Goal: Register for event/course

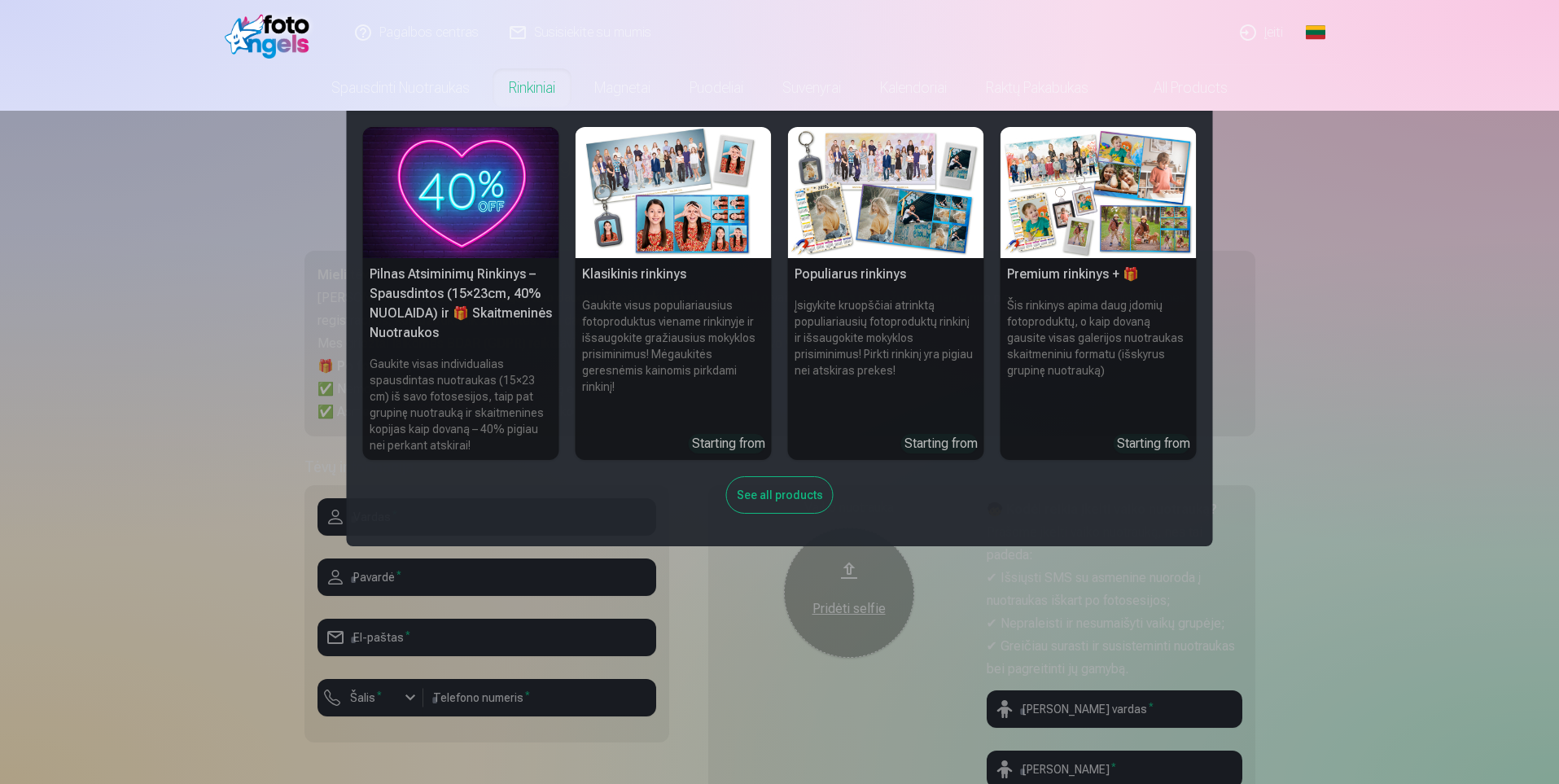
click at [1421, 522] on nav "Pilnas Atsiminimų Rinkinys – Spausdintos (15×23cm, 40% NUOLAIDA) ir 🎁 Skaitmeni…" at bounding box center [779, 329] width 1559 height 436
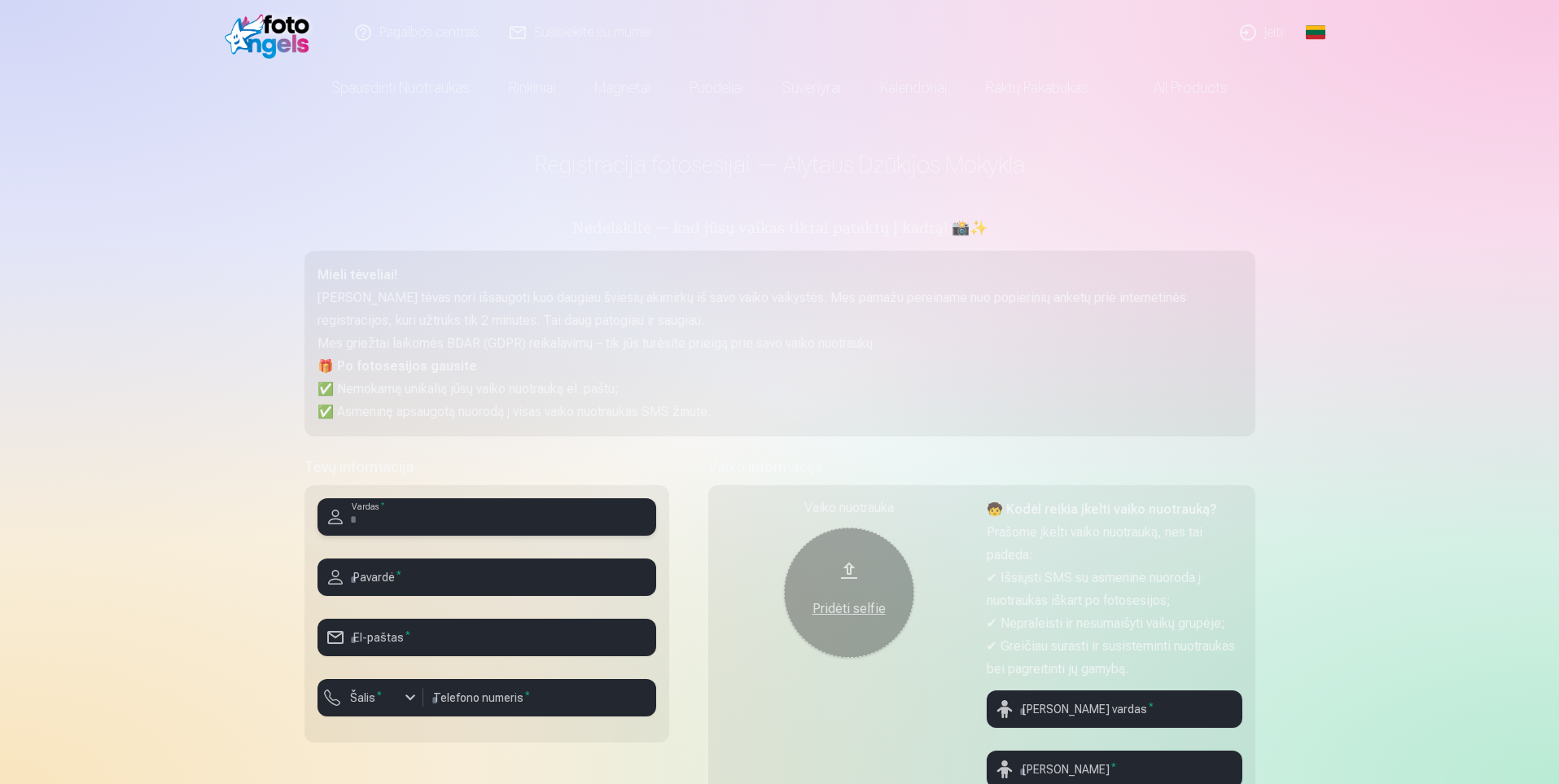
click at [455, 530] on input "text" at bounding box center [487, 517] width 338 height 37
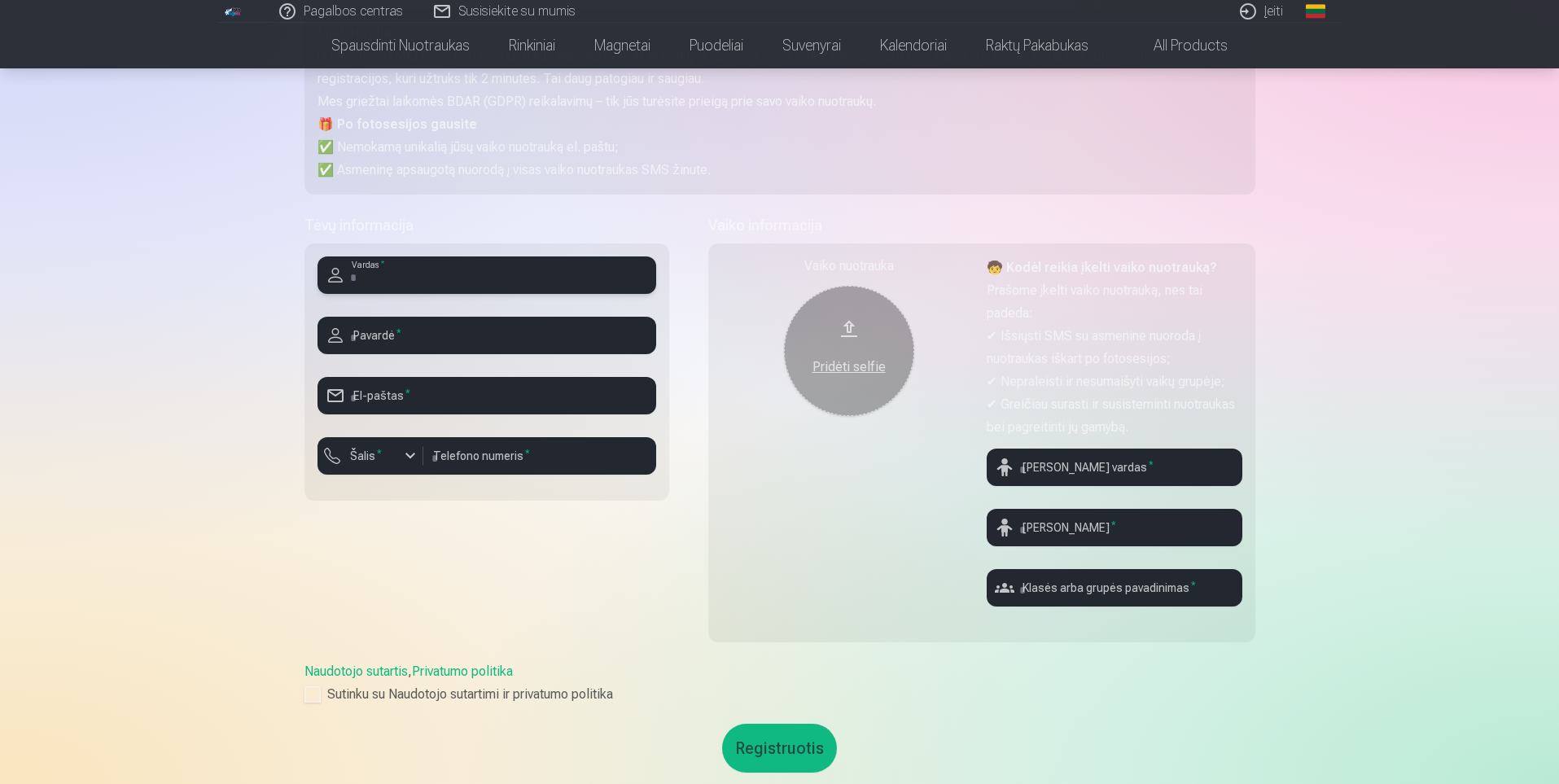
scroll to position [244, 0]
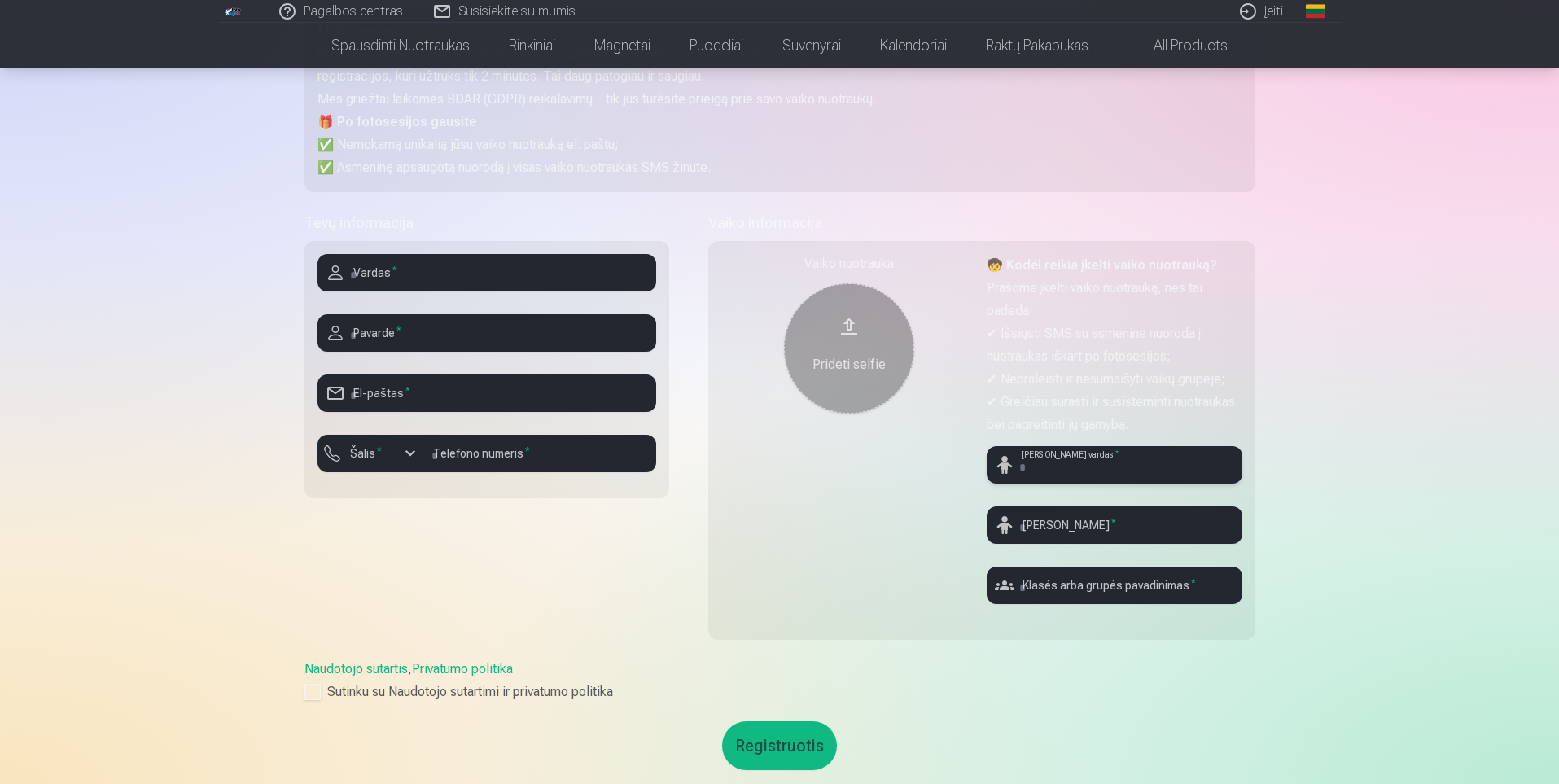
click at [1064, 460] on input "text" at bounding box center [1115, 464] width 256 height 37
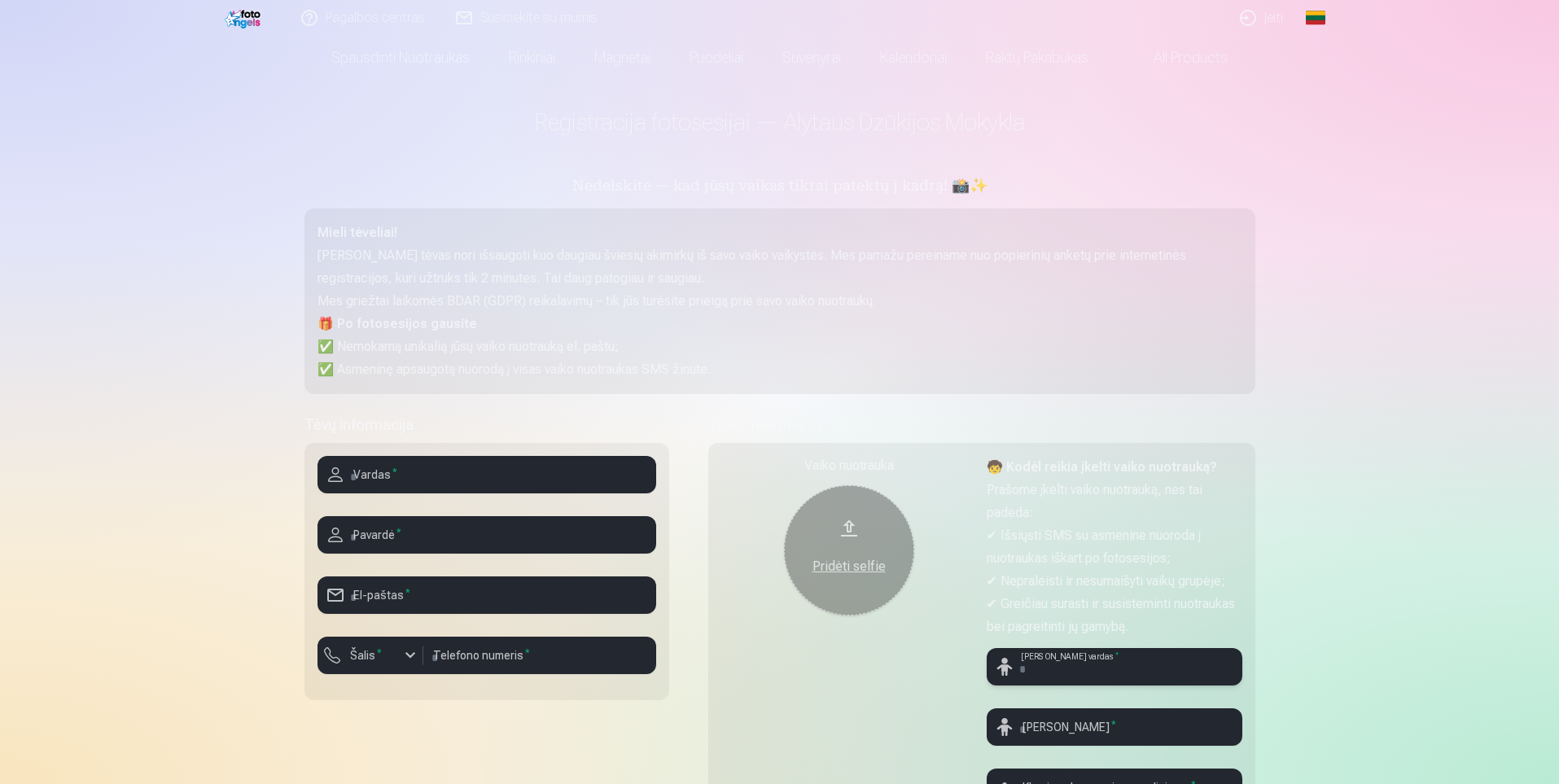
scroll to position [163, 0]
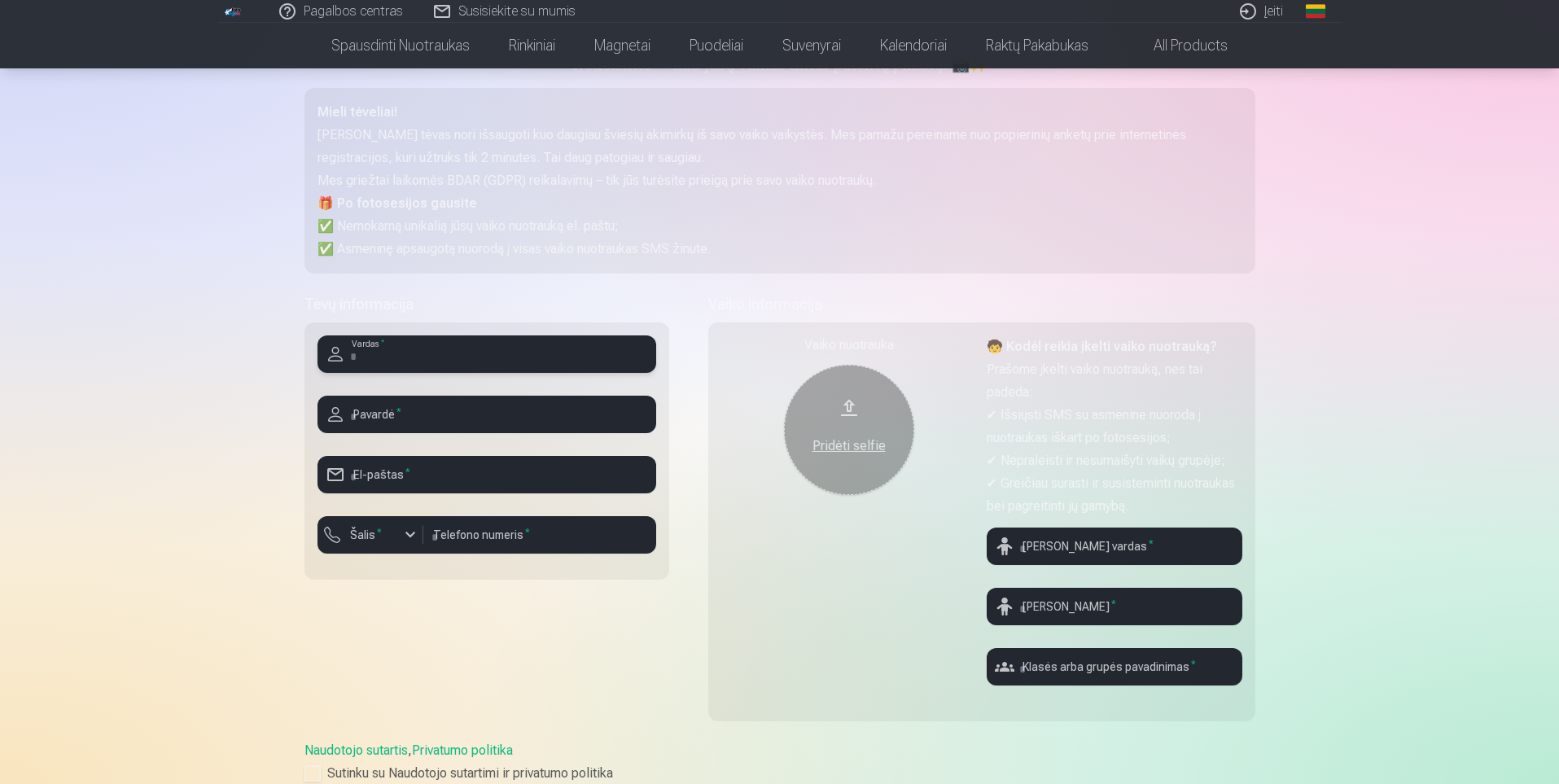
click at [465, 356] on input "text" at bounding box center [487, 354] width 338 height 37
type input "*"
type input "****"
click at [377, 397] on div "**** Vardas * Pavardė * El-paštas * Šalis * Telefono numeris *" at bounding box center [487, 450] width 365 height 257
click at [401, 420] on input "text" at bounding box center [487, 414] width 338 height 37
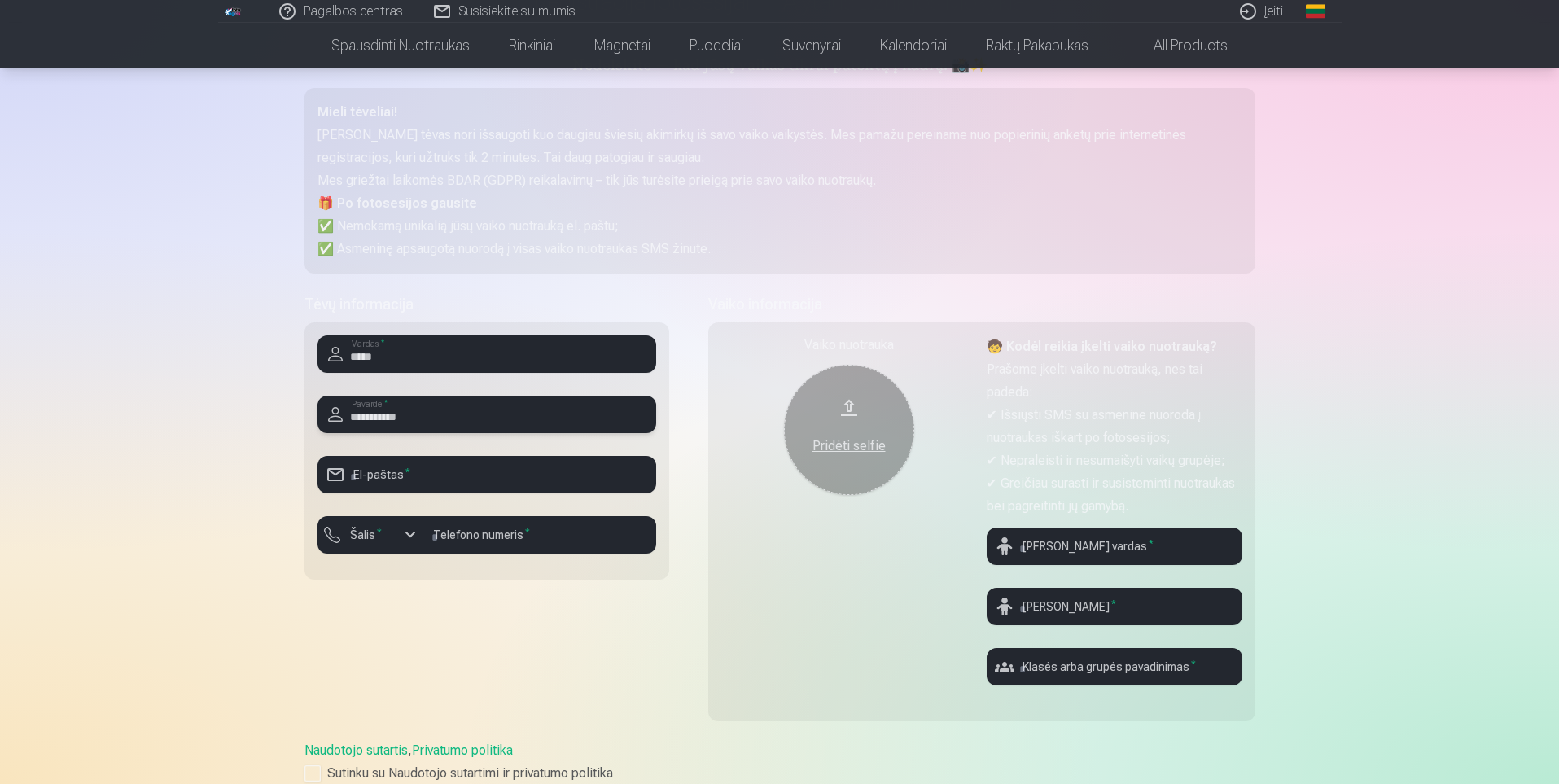
type input "**********"
click at [409, 476] on input "email" at bounding box center [487, 475] width 338 height 37
click at [455, 478] on input "email" at bounding box center [487, 475] width 338 height 37
type input "*"
click at [1121, 657] on input "text" at bounding box center [1115, 666] width 256 height 37
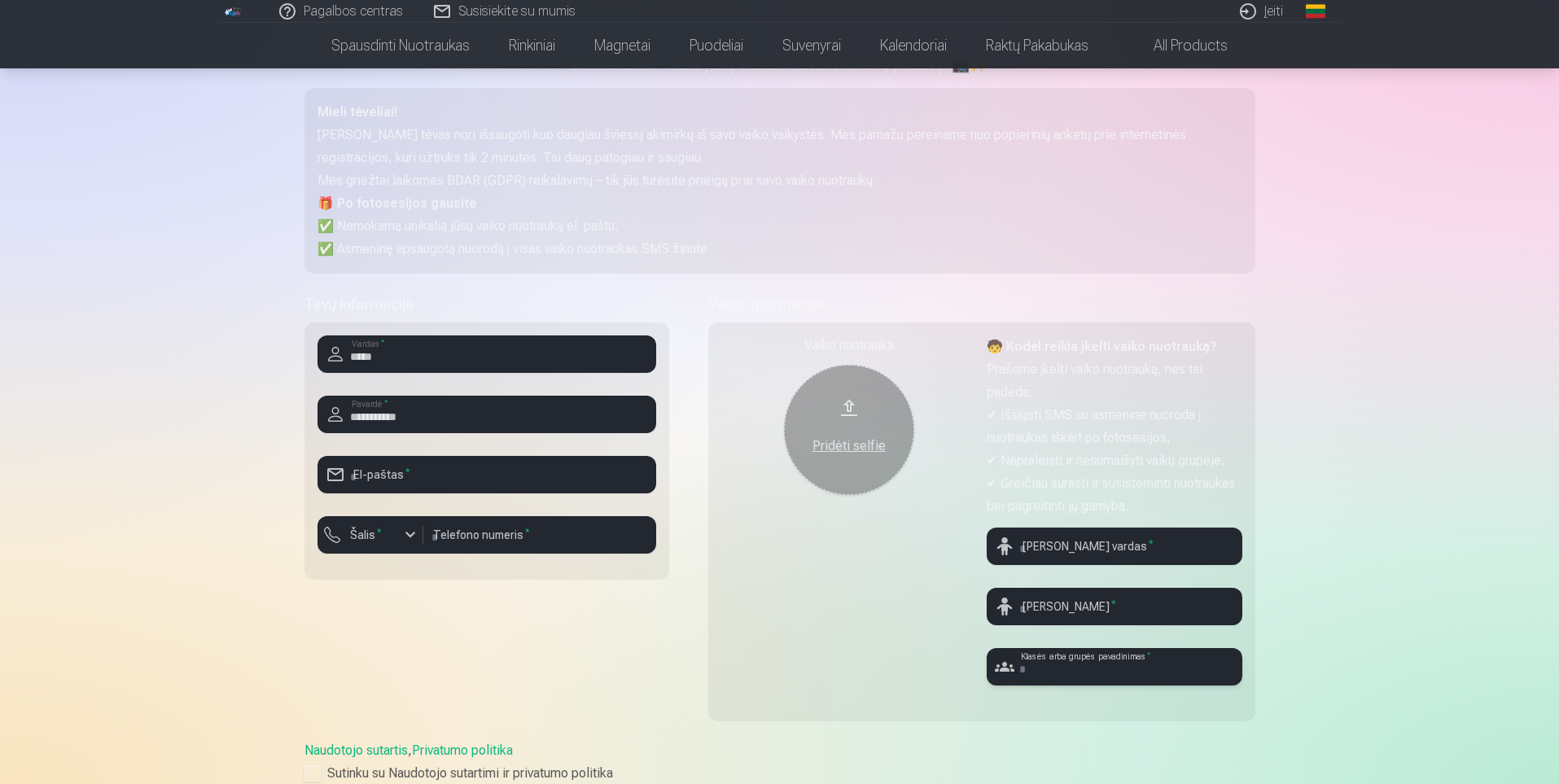
type input "*"
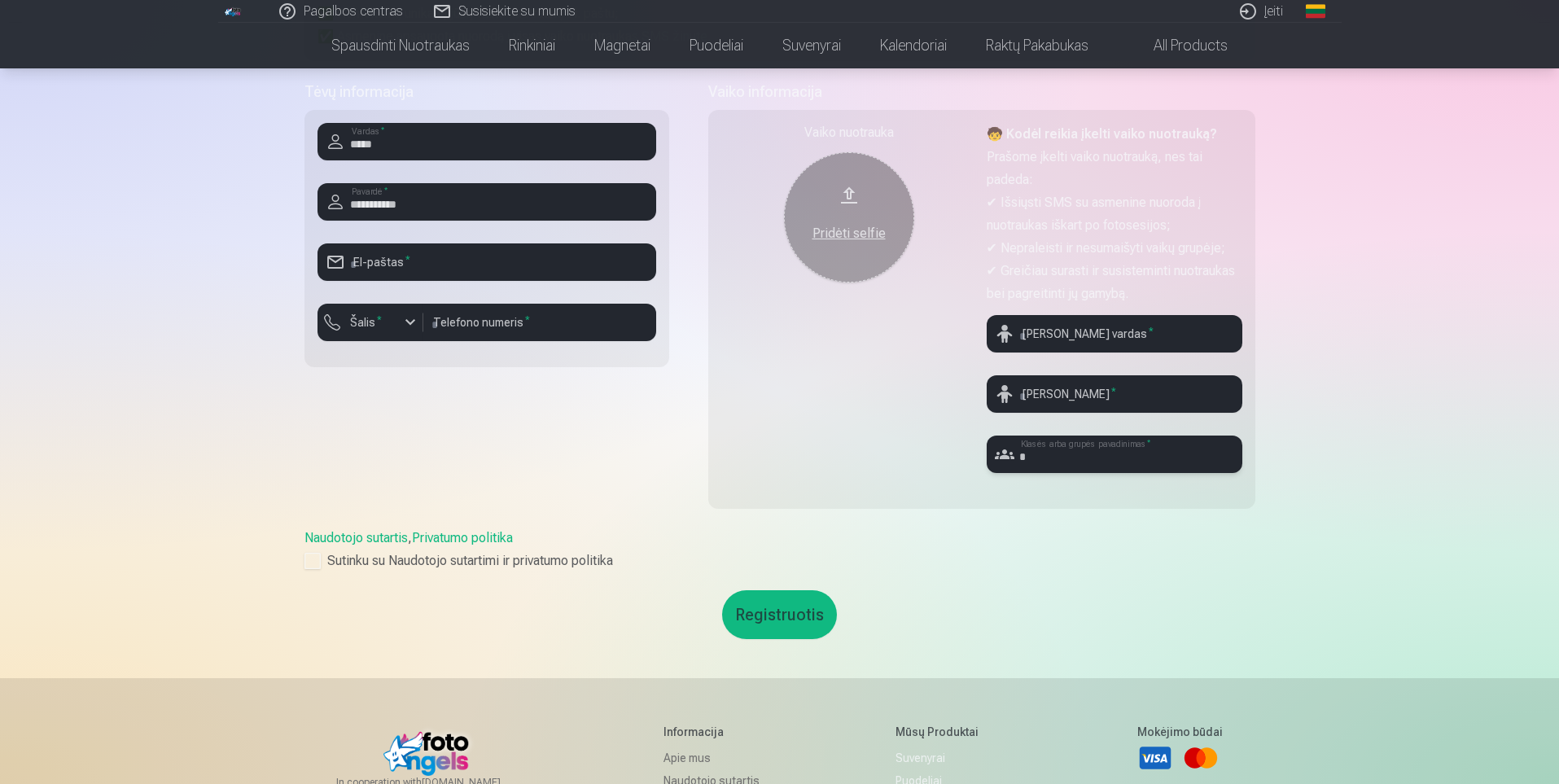
scroll to position [407, 0]
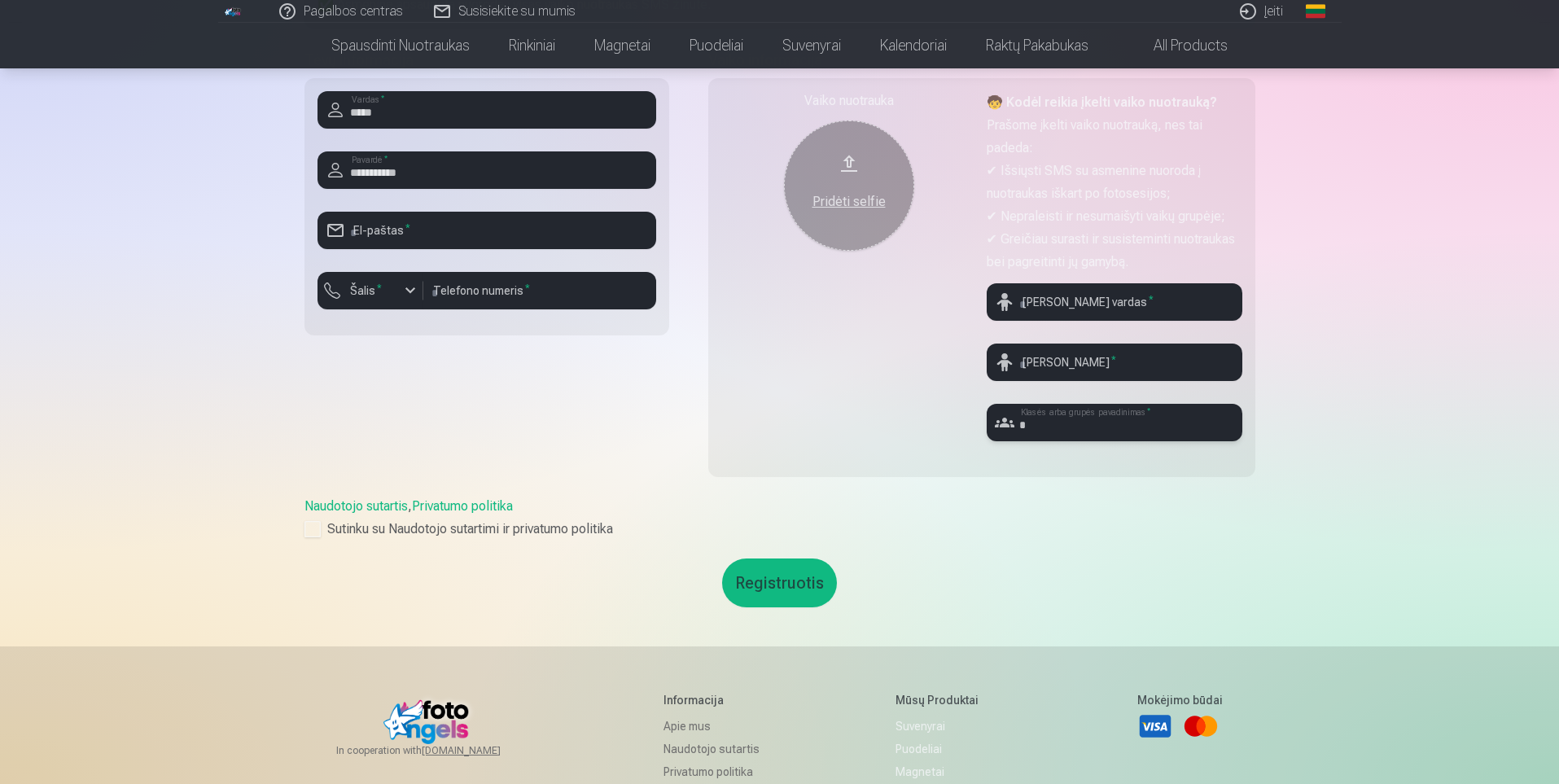
click at [1106, 404] on input "*" at bounding box center [1115, 422] width 256 height 37
drag, startPoint x: 1096, startPoint y: 422, endPoint x: 906, endPoint y: 404, distance: 190.9
click at [910, 404] on div "Vaiko nuotrauka Pridėti selfie 🧒 Kodėl reikia įkelti vaiko nuotrauką? Prašome į…" at bounding box center [981, 277] width 547 height 399
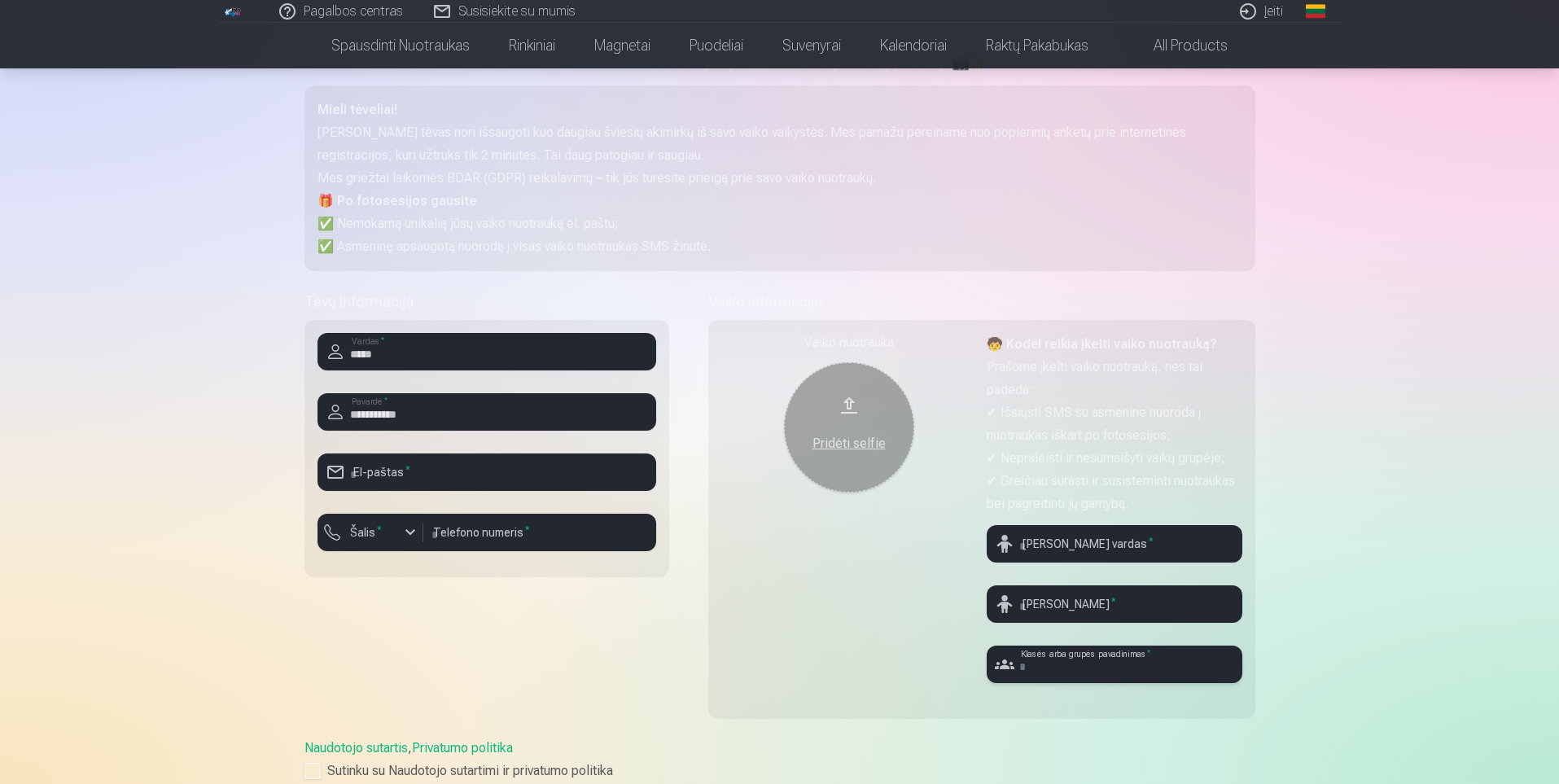
scroll to position [163, 0]
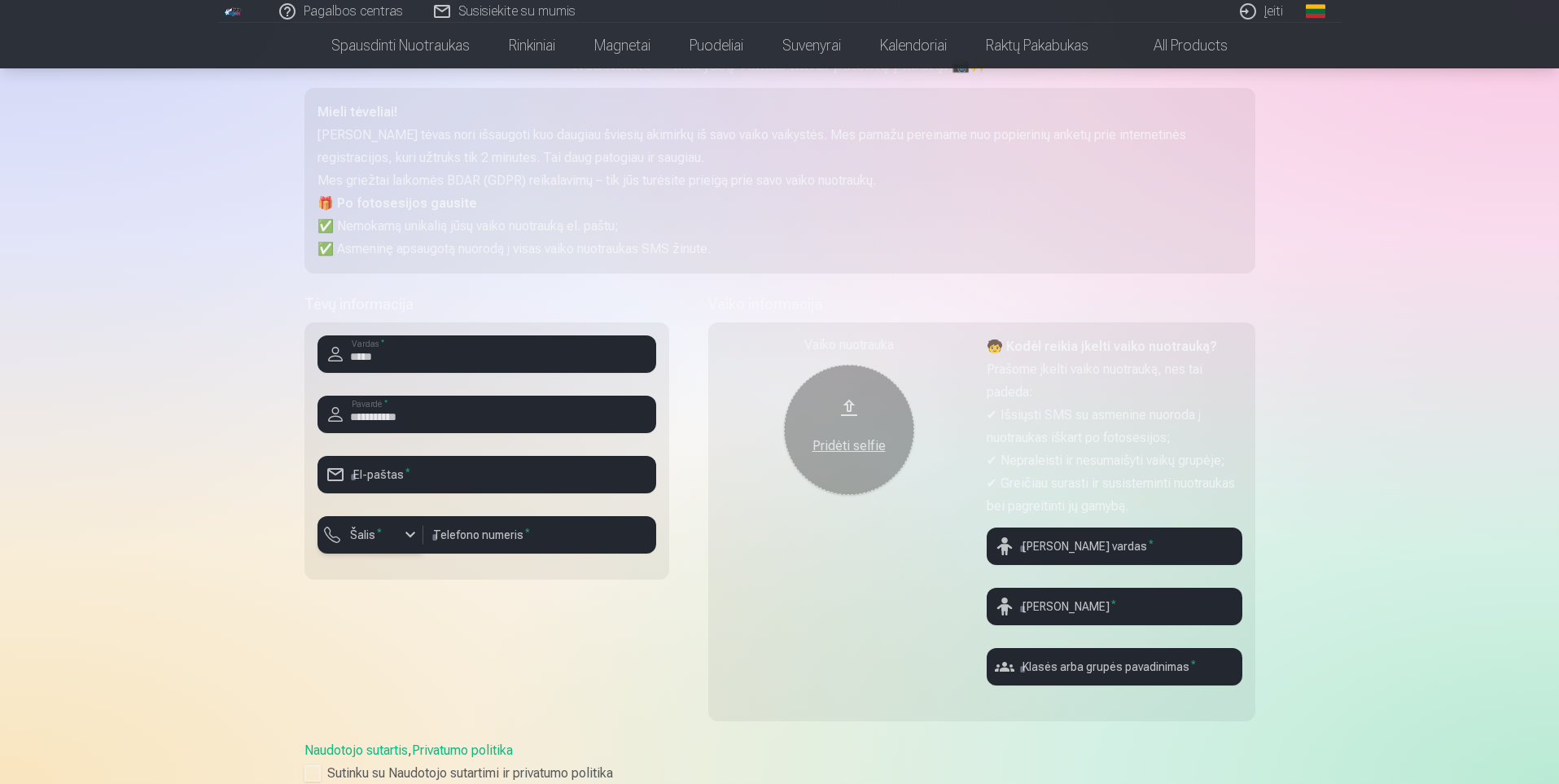
click at [390, 553] on button "Šalis *" at bounding box center [370, 535] width 106 height 37
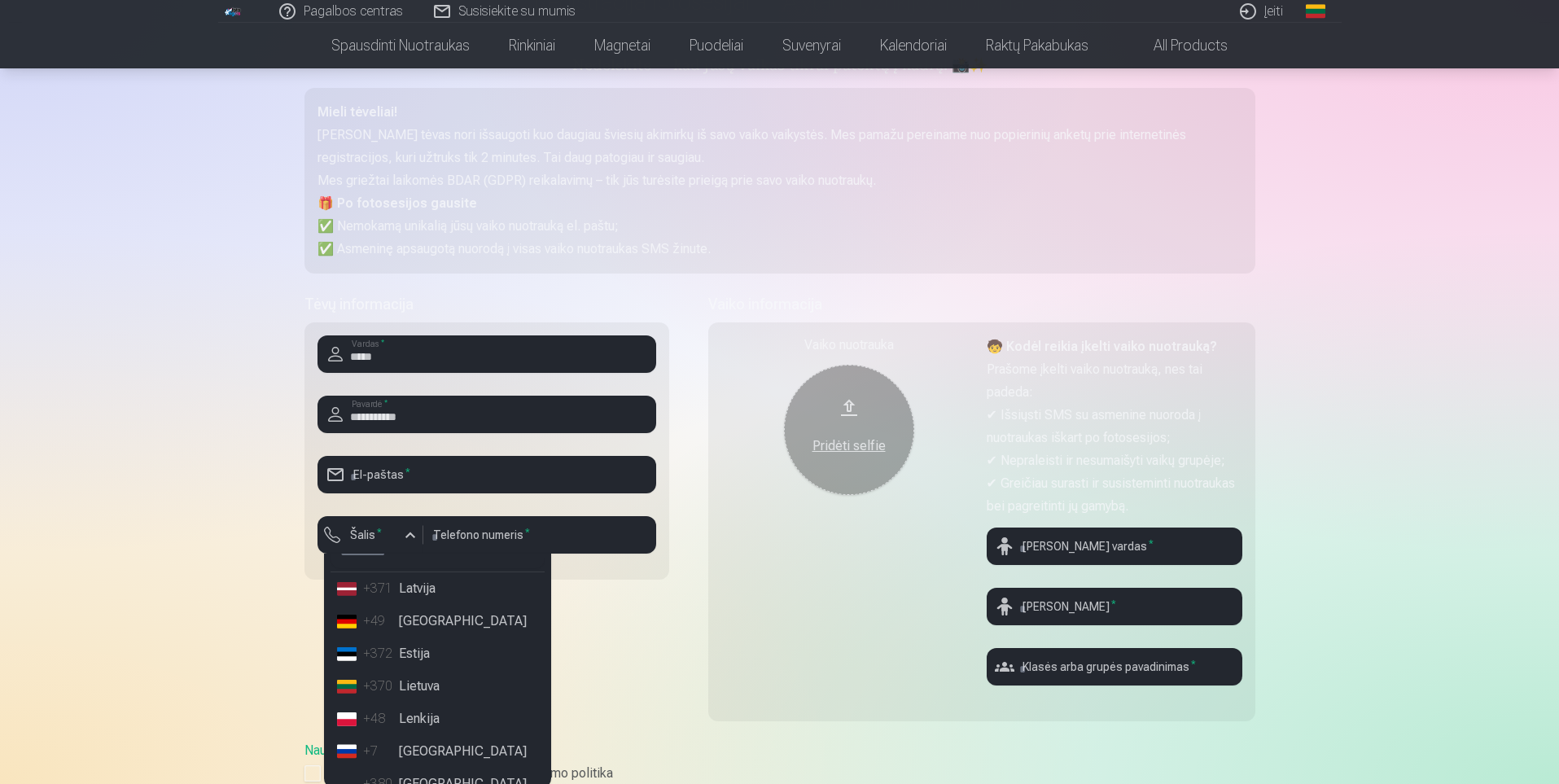
scroll to position [81, 0]
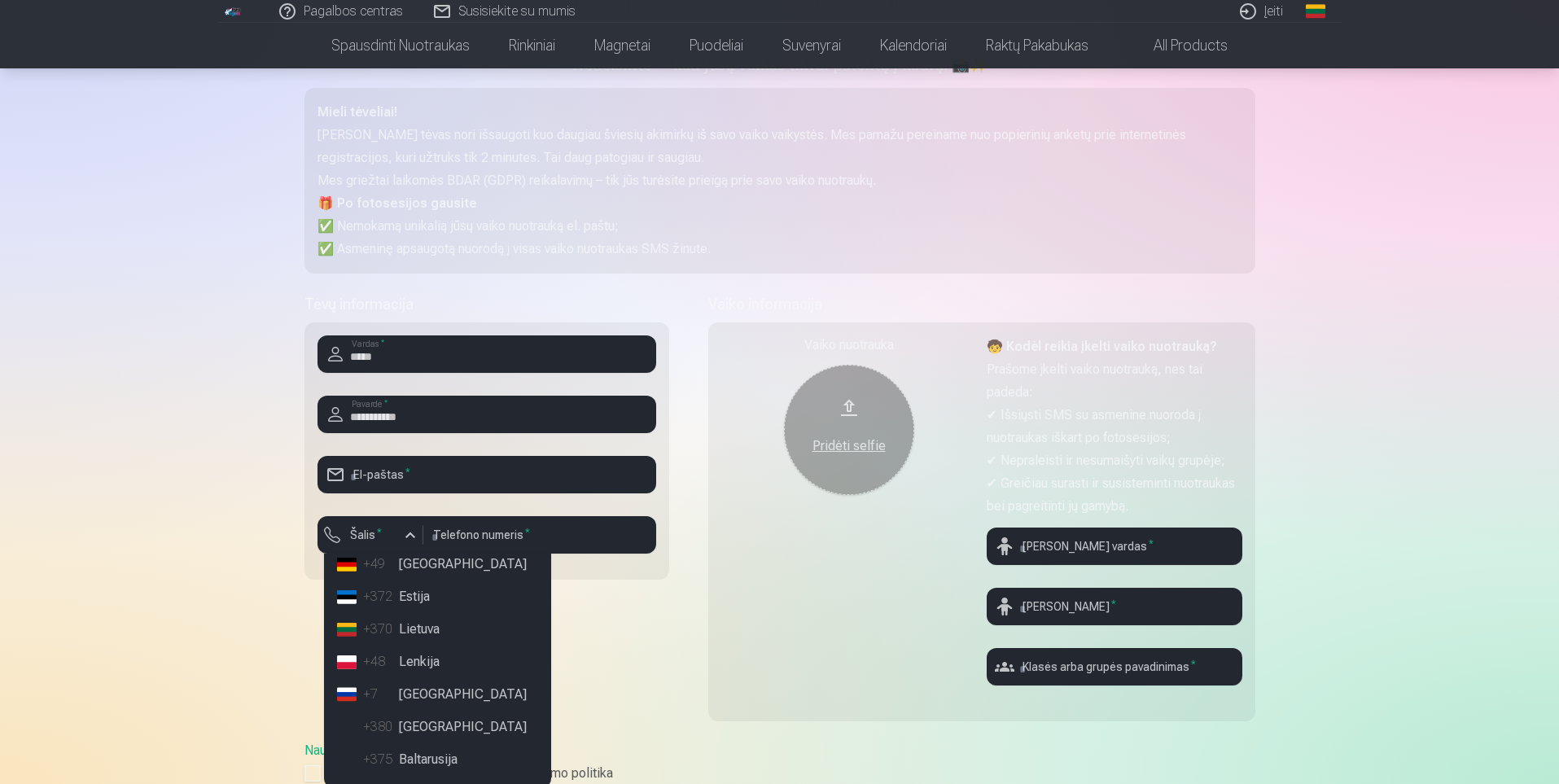
click at [413, 621] on li "+370 Lietuva" at bounding box center [437, 629] width 214 height 32
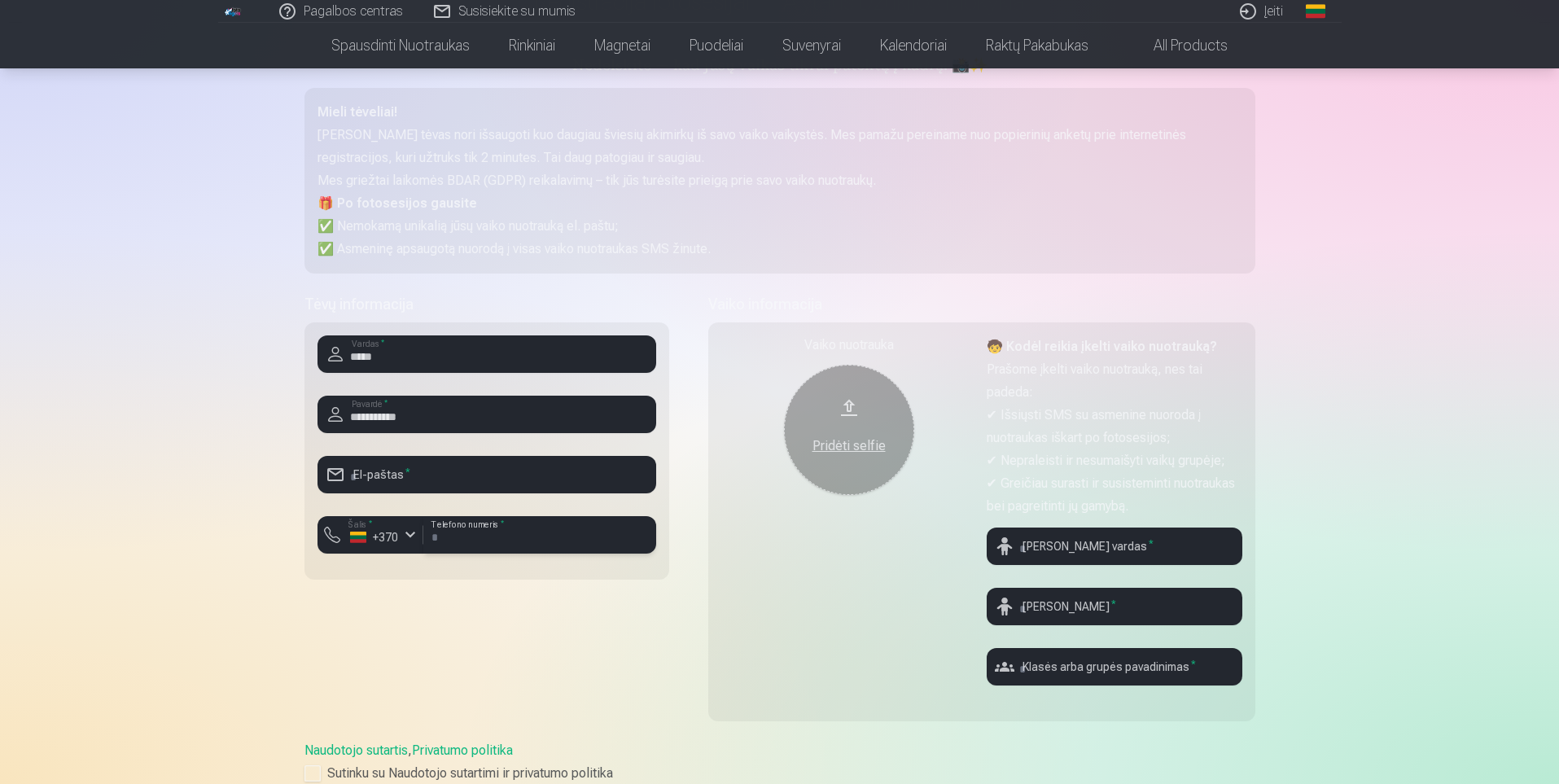
click at [471, 526] on input "number" at bounding box center [539, 535] width 233 height 37
click at [463, 608] on div "**********" at bounding box center [487, 517] width 365 height 448
click at [431, 466] on input "email" at bounding box center [487, 475] width 338 height 37
click at [522, 481] on input "**********" at bounding box center [487, 475] width 338 height 37
type input "**********"
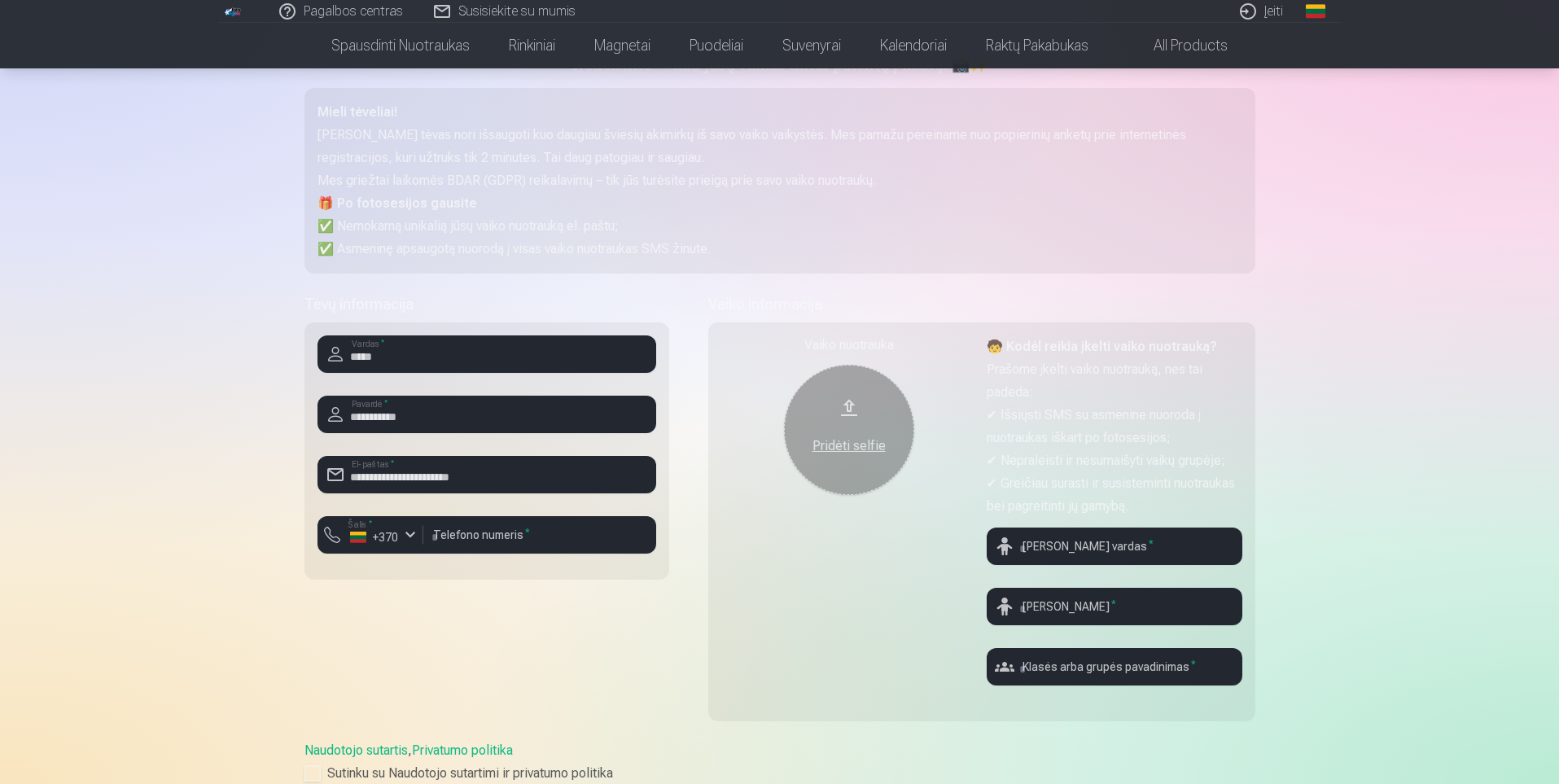
click at [523, 505] on div at bounding box center [487, 499] width 338 height 13
drag, startPoint x: 521, startPoint y: 510, endPoint x: 515, endPoint y: 522, distance: 13.4
click at [515, 522] on div "**********" at bounding box center [487, 450] width 365 height 257
click at [514, 522] on input "number" at bounding box center [539, 535] width 233 height 37
type input "********"
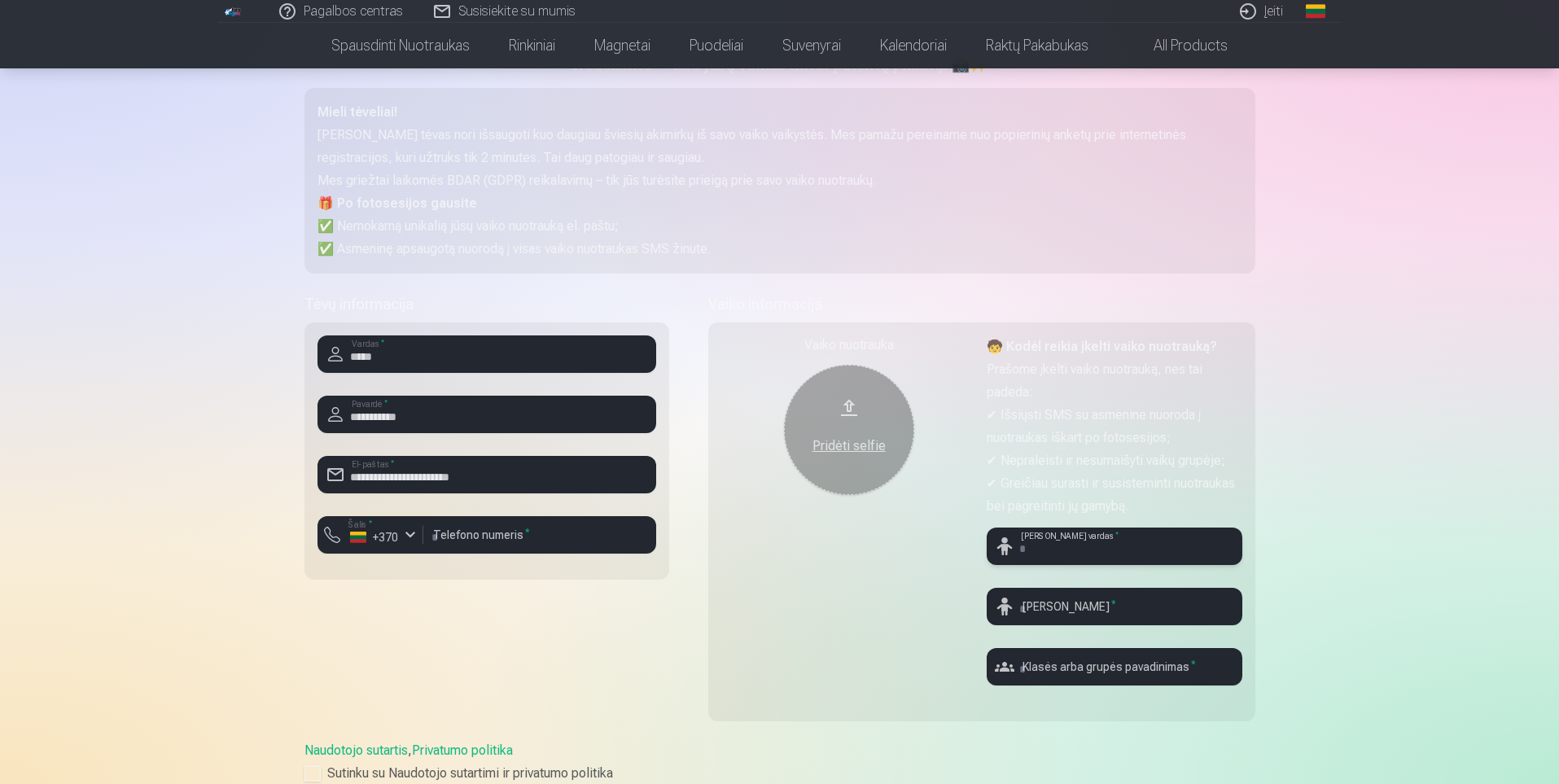
click at [1062, 553] on input "text" at bounding box center [1115, 546] width 256 height 37
type input "********"
click at [1087, 588] on input "text" at bounding box center [1115, 606] width 256 height 37
type input "**********"
click at [1161, 666] on input "text" at bounding box center [1115, 666] width 256 height 37
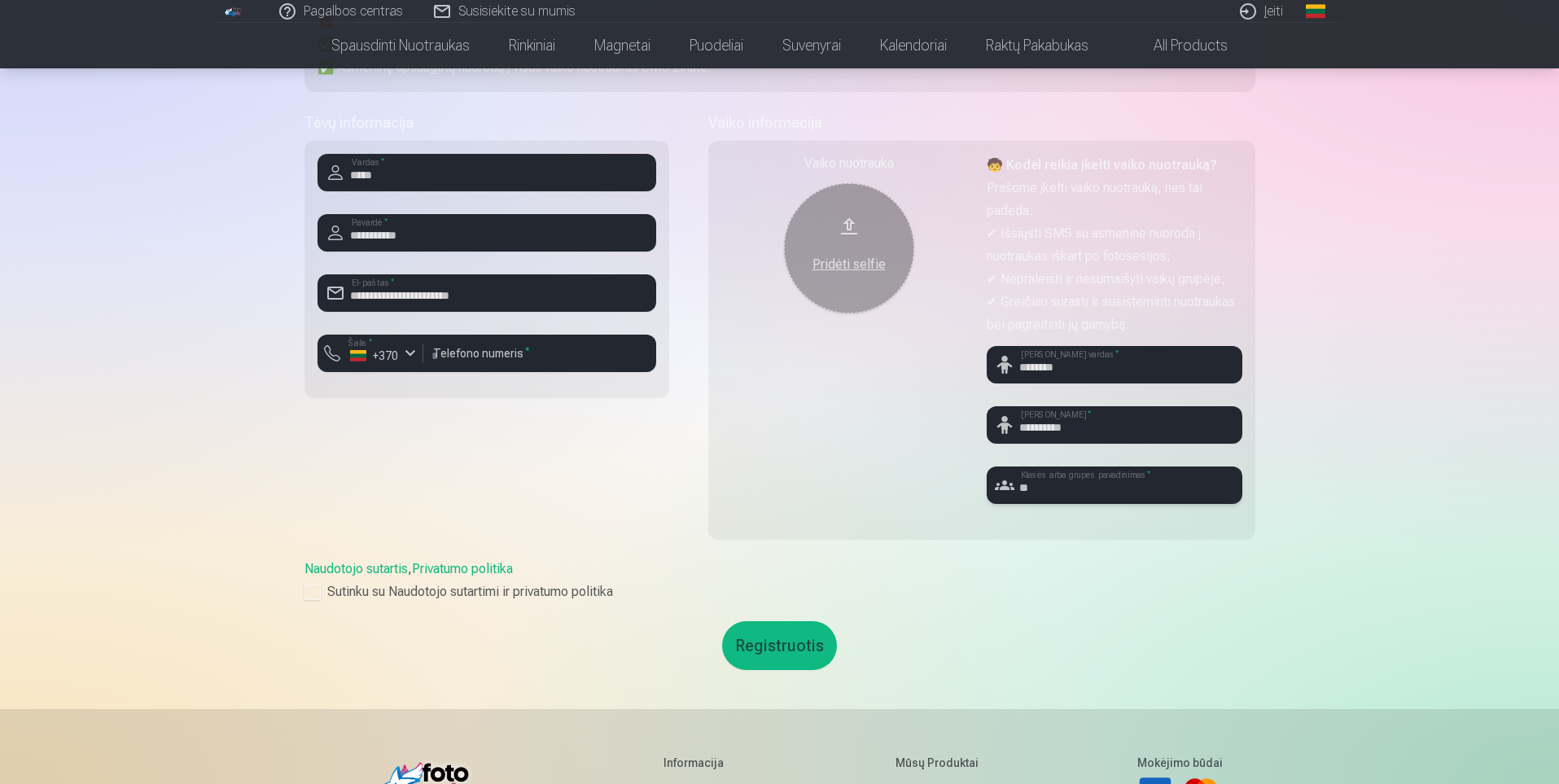
scroll to position [488, 0]
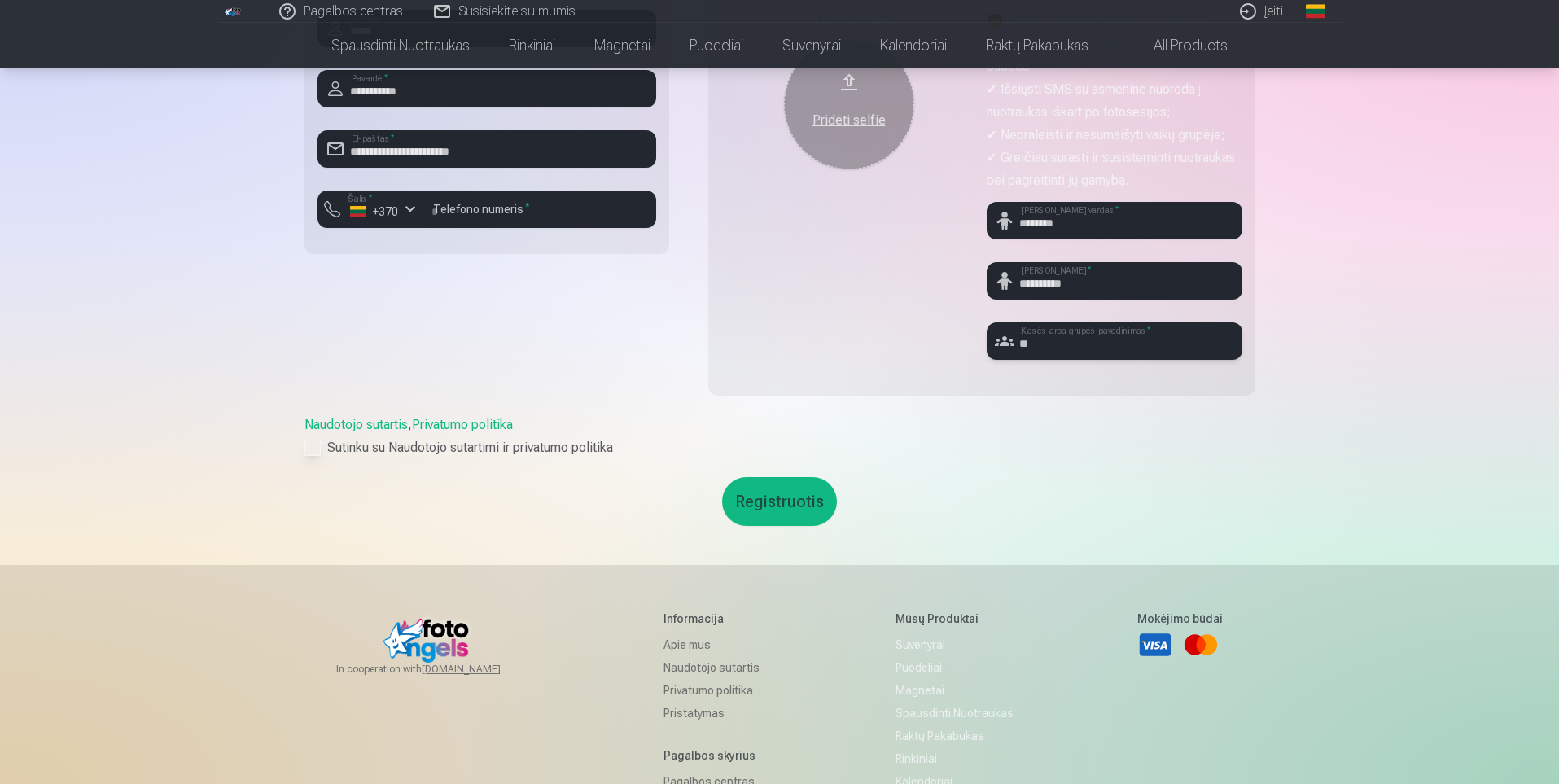
type input "**"
click at [338, 444] on label "Sutinku su Naudotojo sutartimi ir privatumo politika" at bounding box center [780, 448] width 951 height 19
click at [478, 570] on div "In cooperation with [DOMAIN_NAME] Informacija Apie mus Naudotojo sutartis Priva…" at bounding box center [780, 788] width 977 height 448
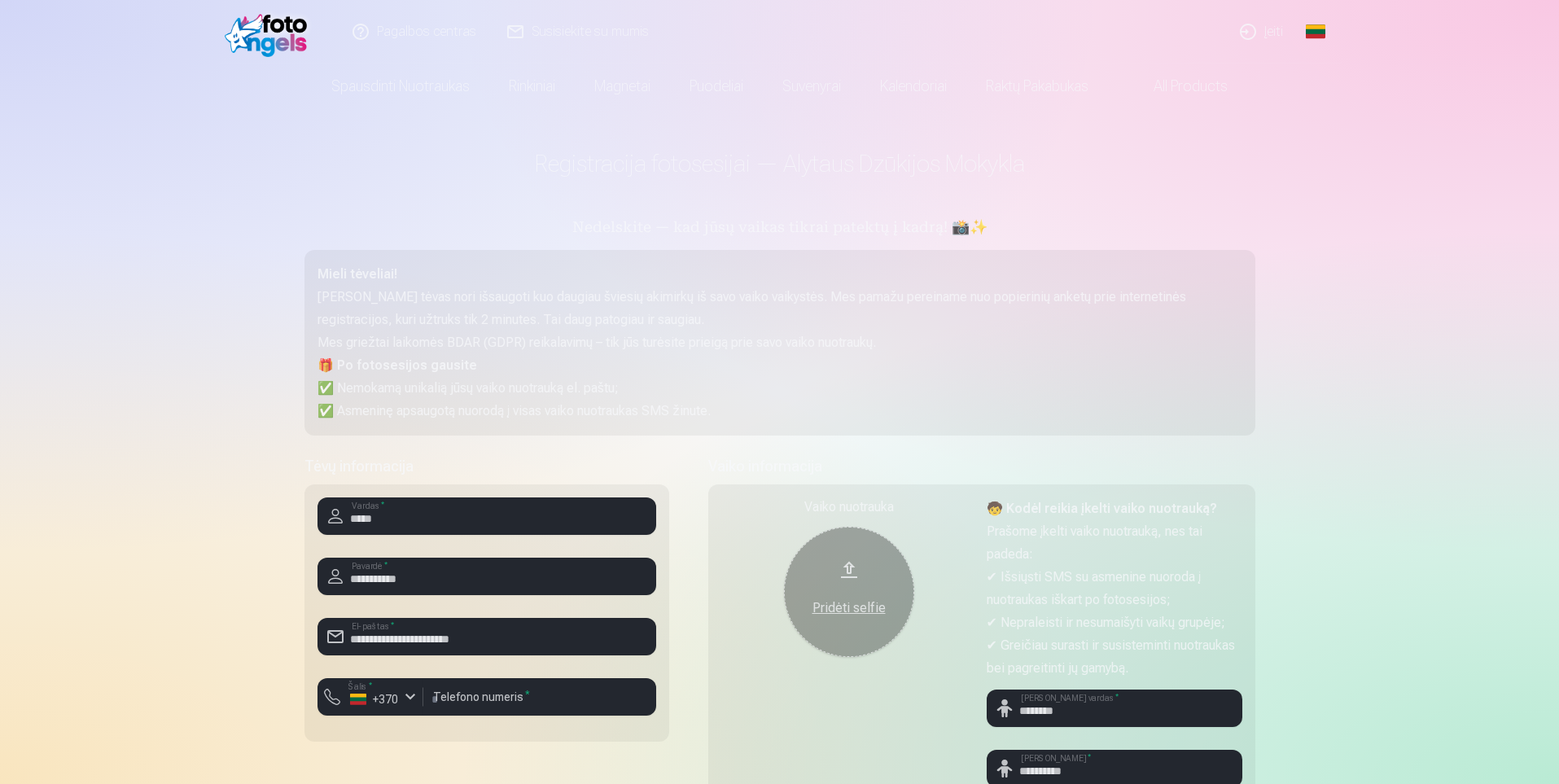
scroll to position [0, 0]
click at [839, 571] on button "Pridėti selfie" at bounding box center [849, 592] width 131 height 131
click at [884, 567] on button "Pridėti selfie" at bounding box center [849, 592] width 131 height 131
drag, startPoint x: 891, startPoint y: 579, endPoint x: 816, endPoint y: 572, distance: 75.3
click at [816, 572] on button "Pridėti selfie" at bounding box center [849, 592] width 131 height 131
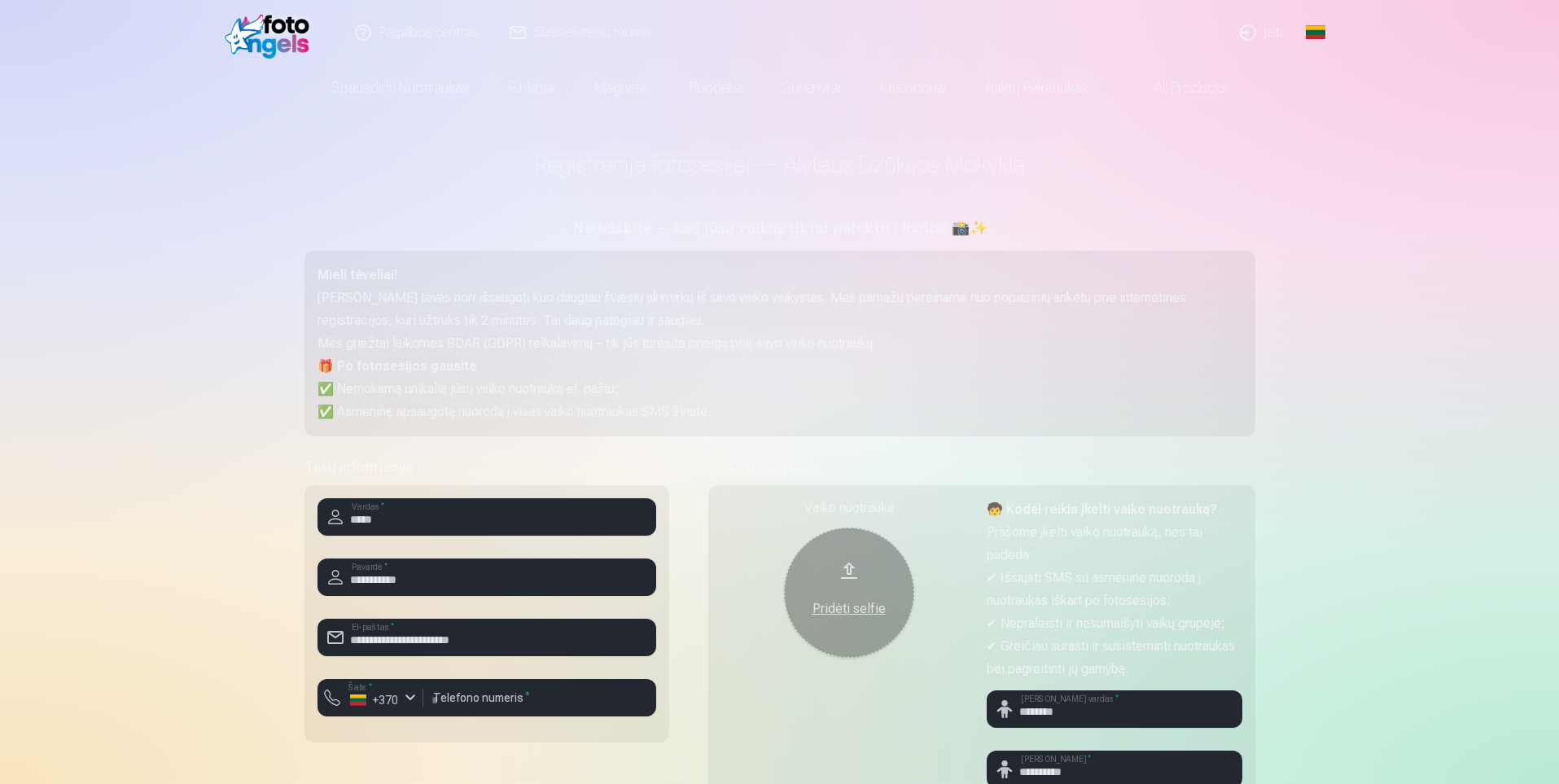
click at [844, 631] on button "Pridėti selfie" at bounding box center [849, 592] width 131 height 131
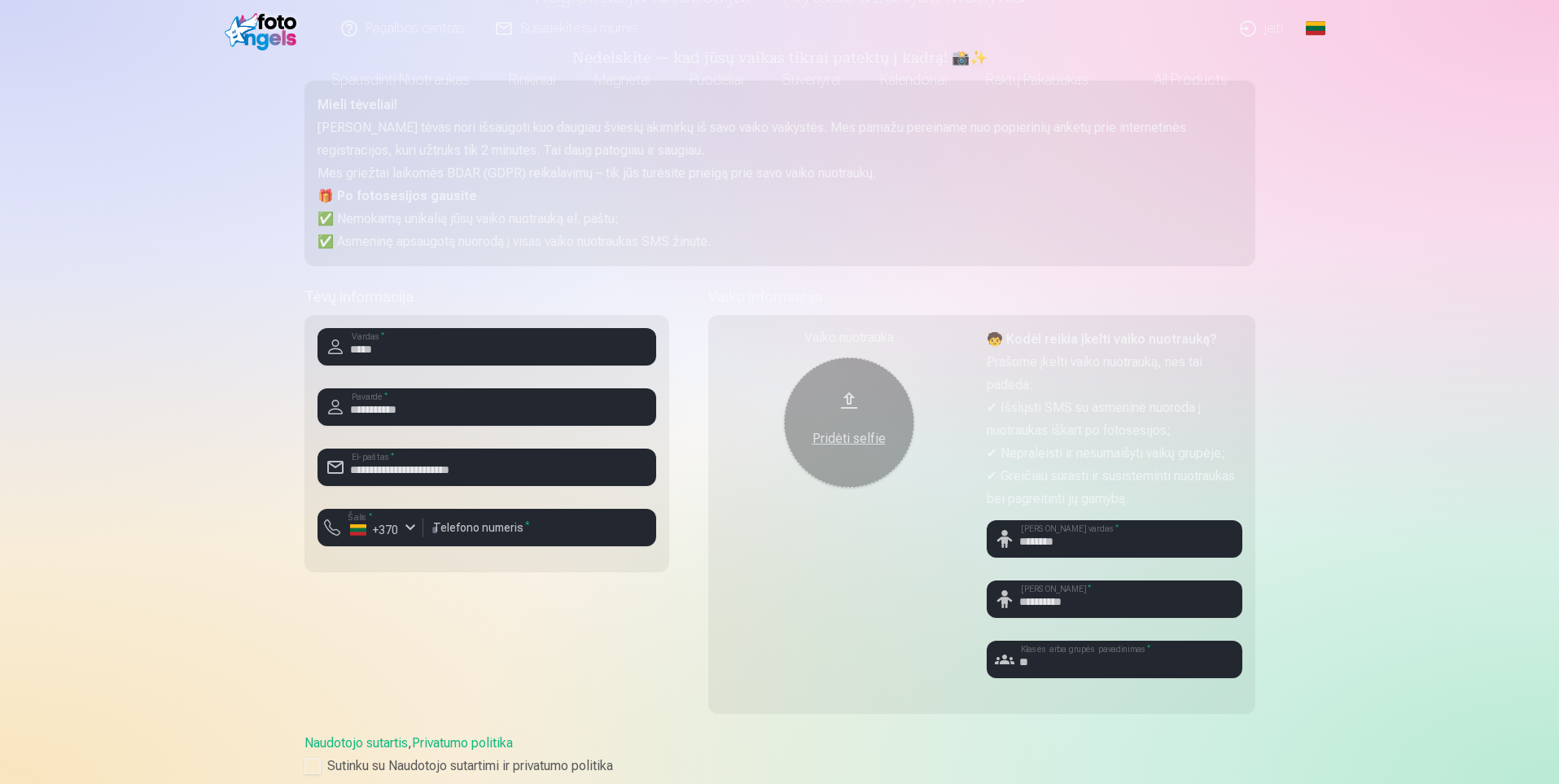
scroll to position [244, 0]
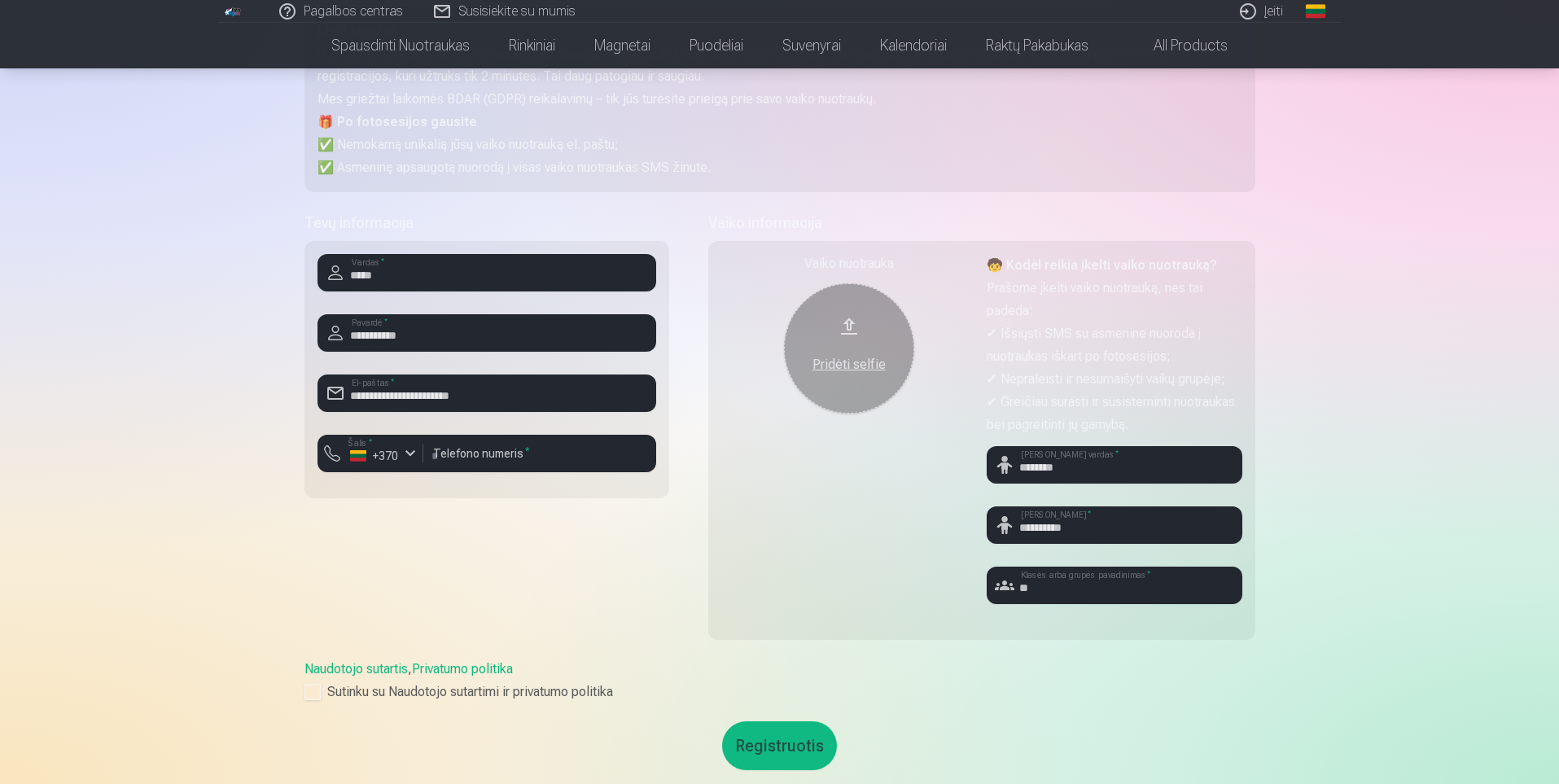
click at [860, 342] on button "Pridėti selfie" at bounding box center [849, 348] width 131 height 131
click at [847, 326] on button "Pridėti selfie" at bounding box center [849, 348] width 131 height 131
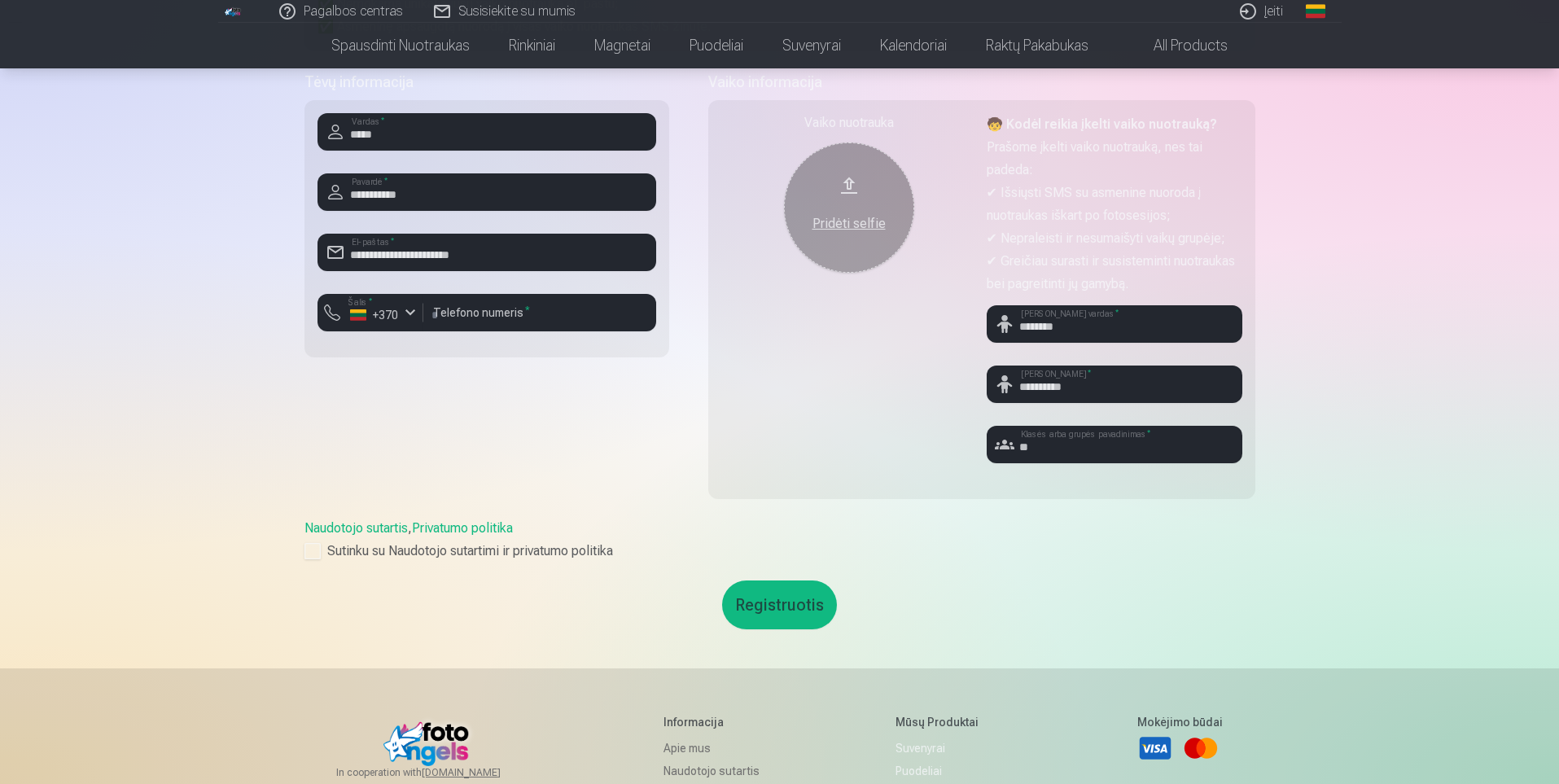
scroll to position [407, 0]
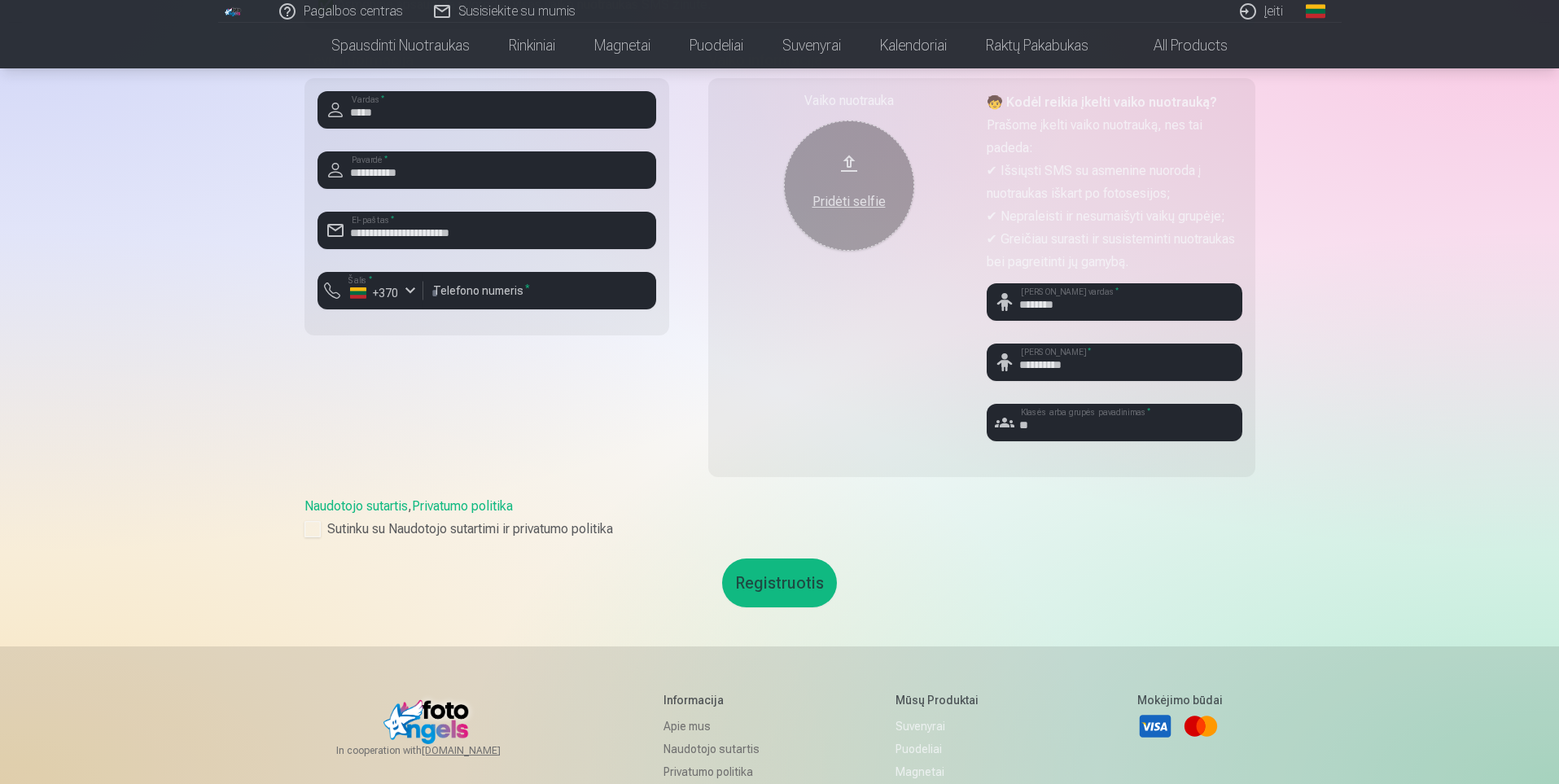
click at [780, 577] on button "Registruotis" at bounding box center [779, 583] width 114 height 49
click at [847, 199] on div "Pridėti selfie" at bounding box center [849, 202] width 97 height 19
click at [830, 190] on div "Pridėti selfie" at bounding box center [849, 197] width 97 height 30
click at [842, 155] on button "Pridėti selfie" at bounding box center [849, 186] width 131 height 131
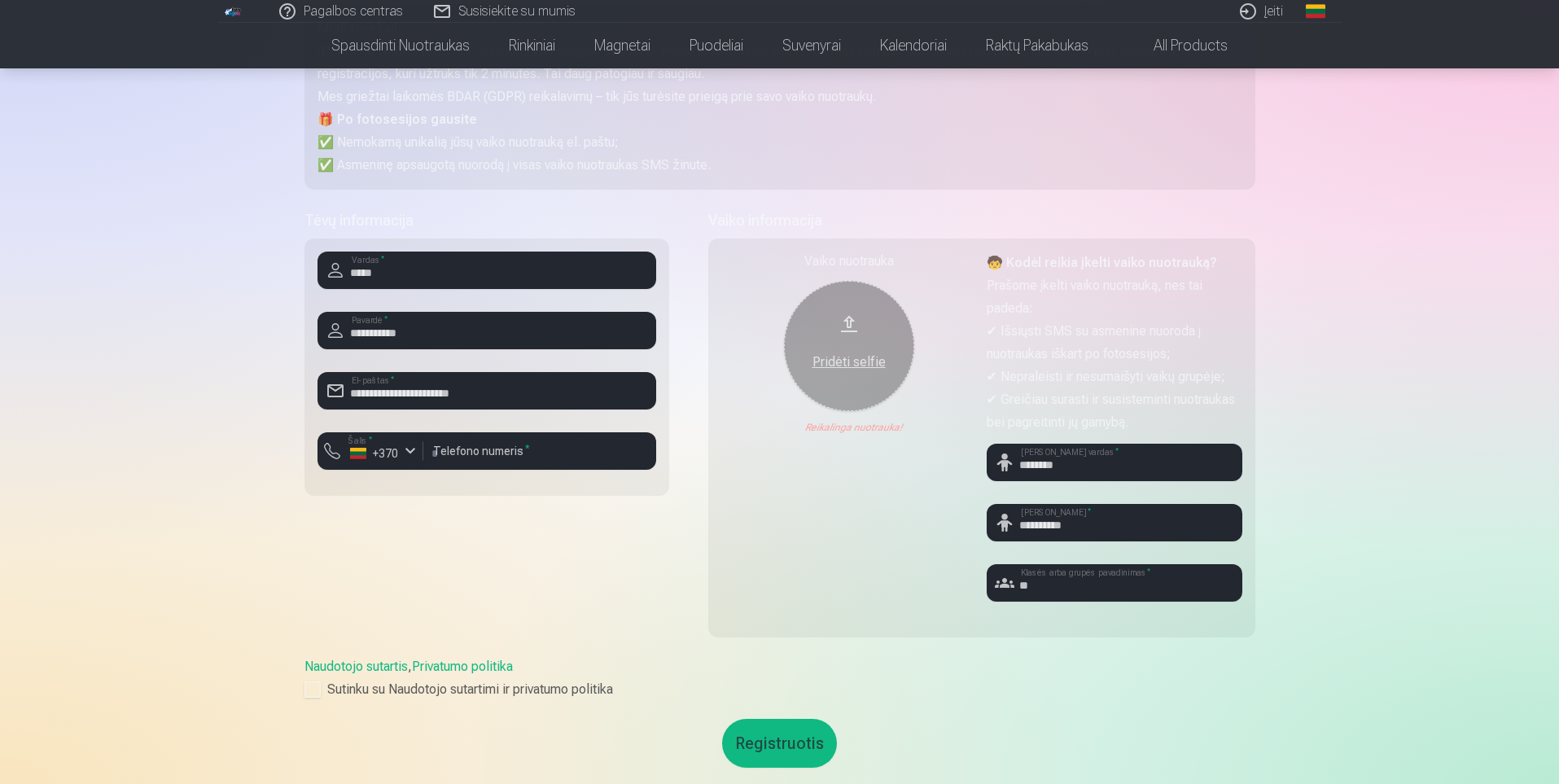
scroll to position [244, 0]
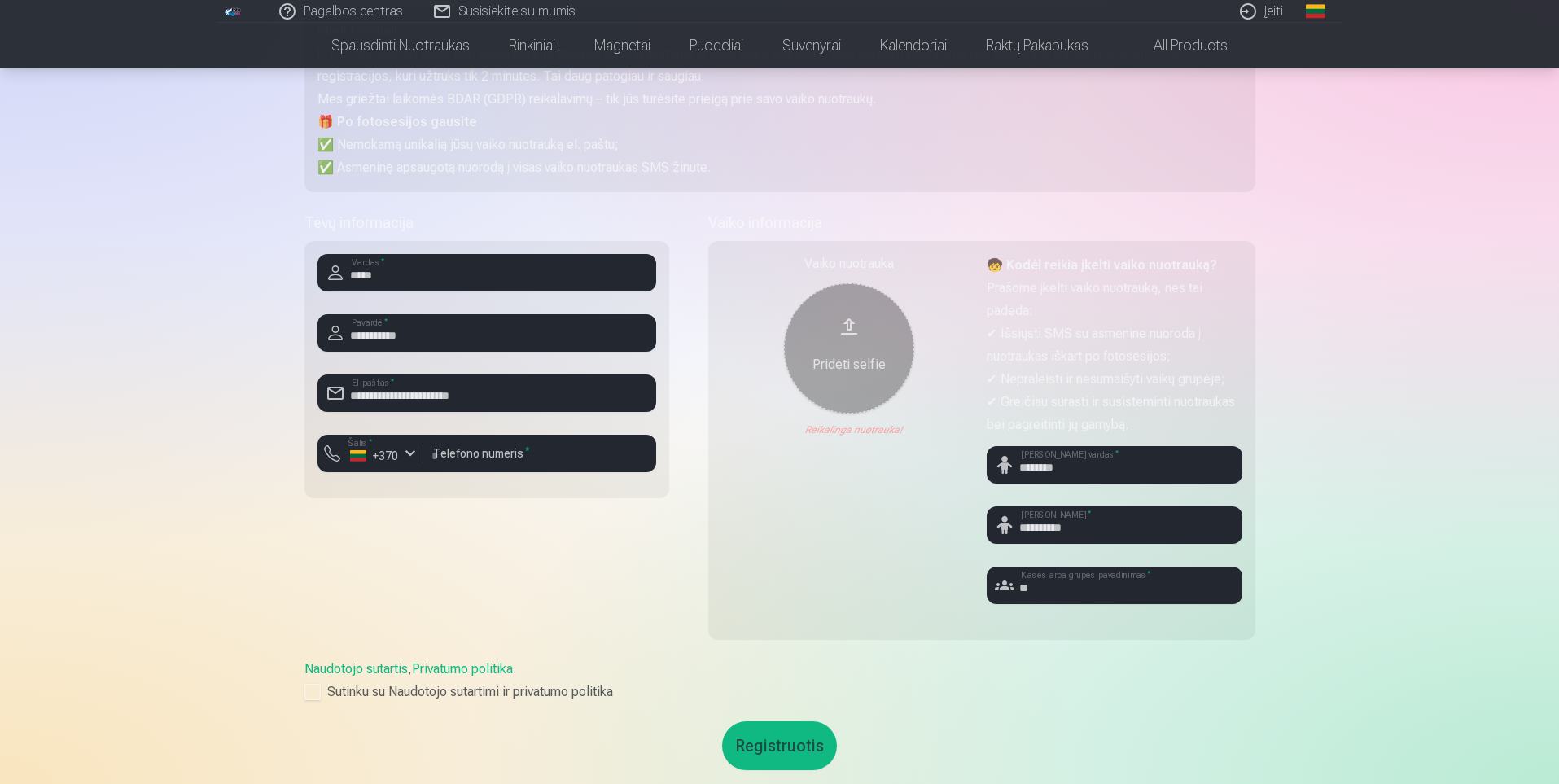
click at [897, 317] on button "Pridėti selfie" at bounding box center [849, 348] width 131 height 131
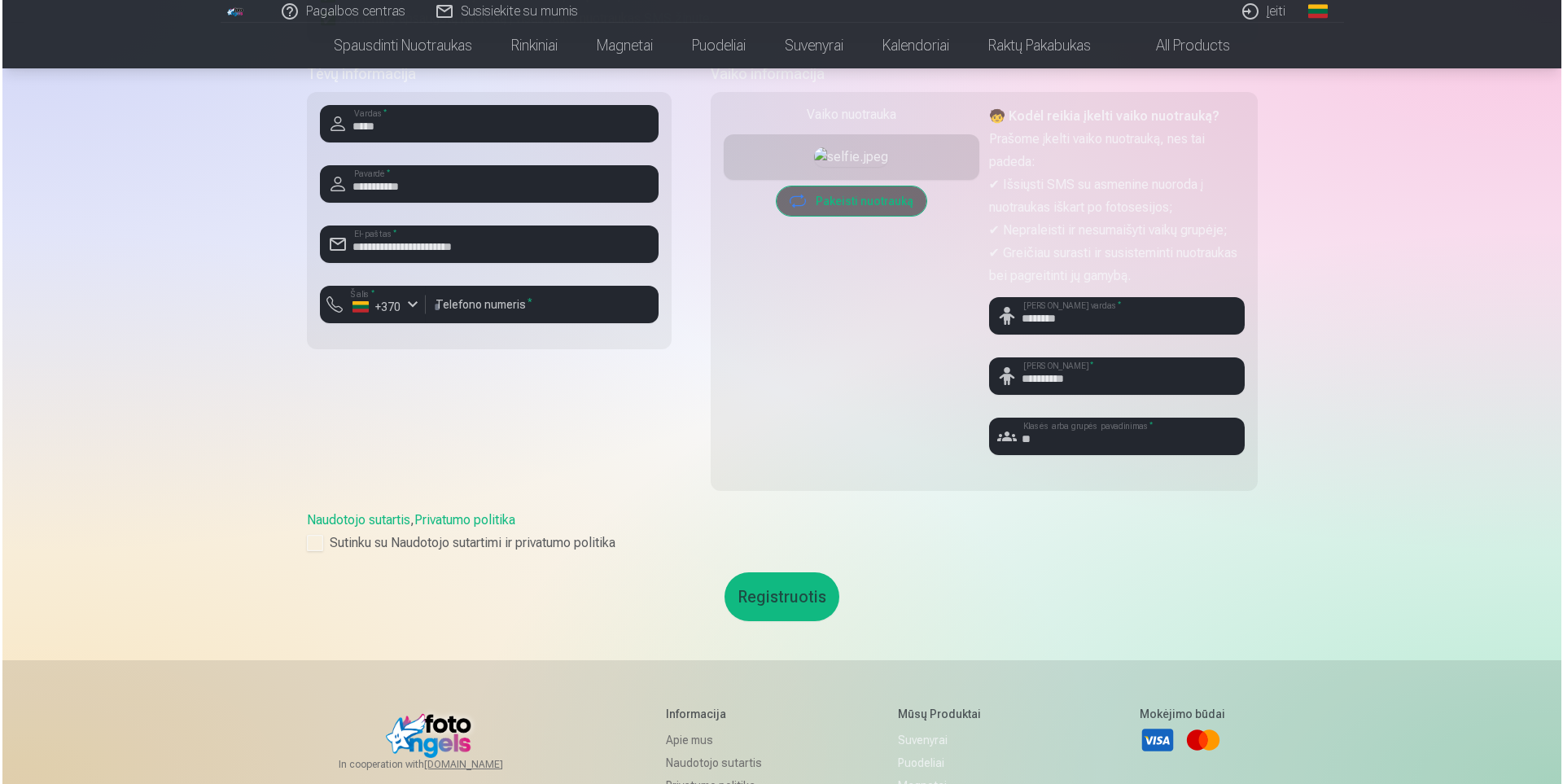
scroll to position [407, 0]
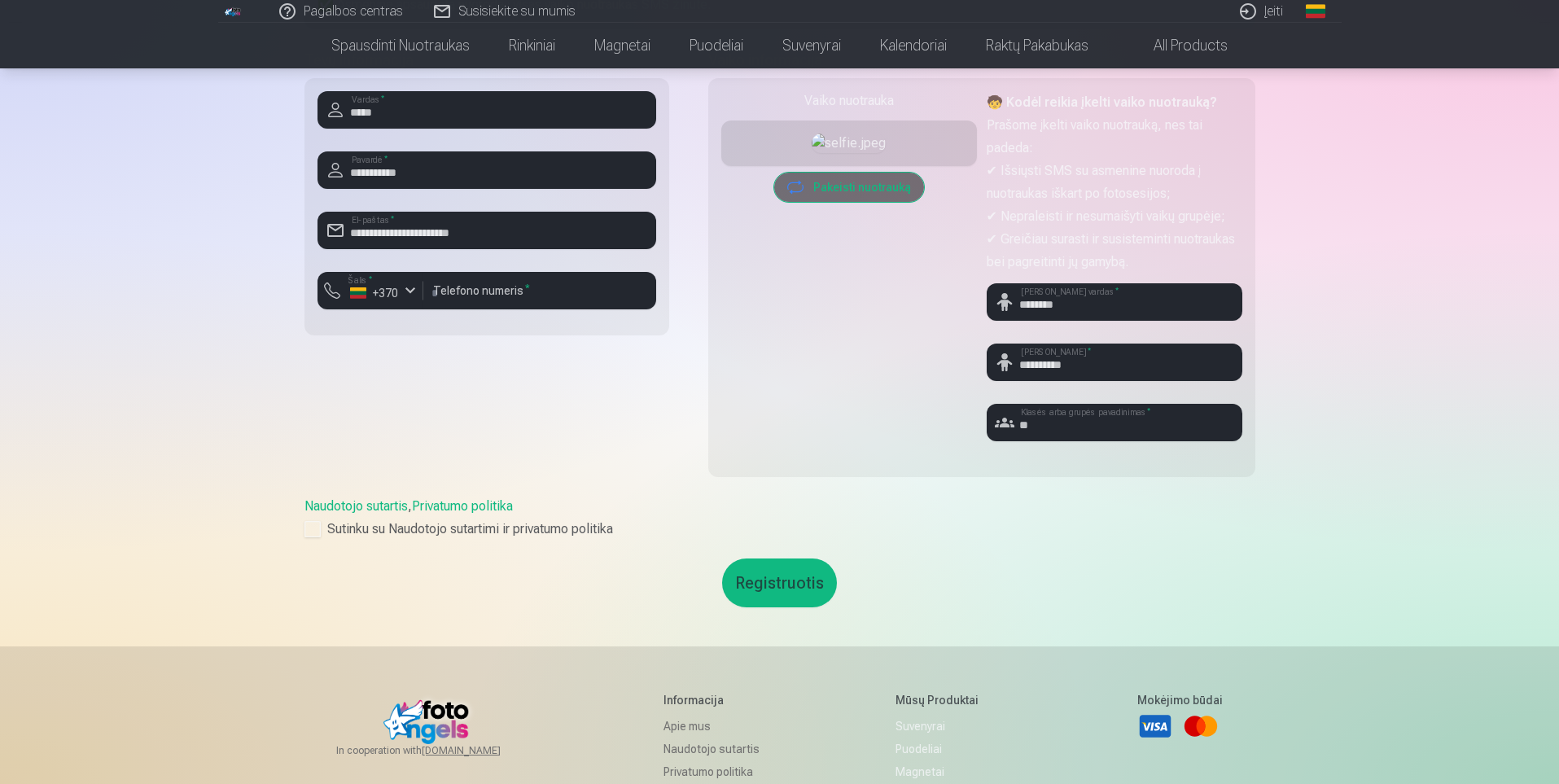
click at [808, 579] on button "Registruotis" at bounding box center [779, 583] width 114 height 49
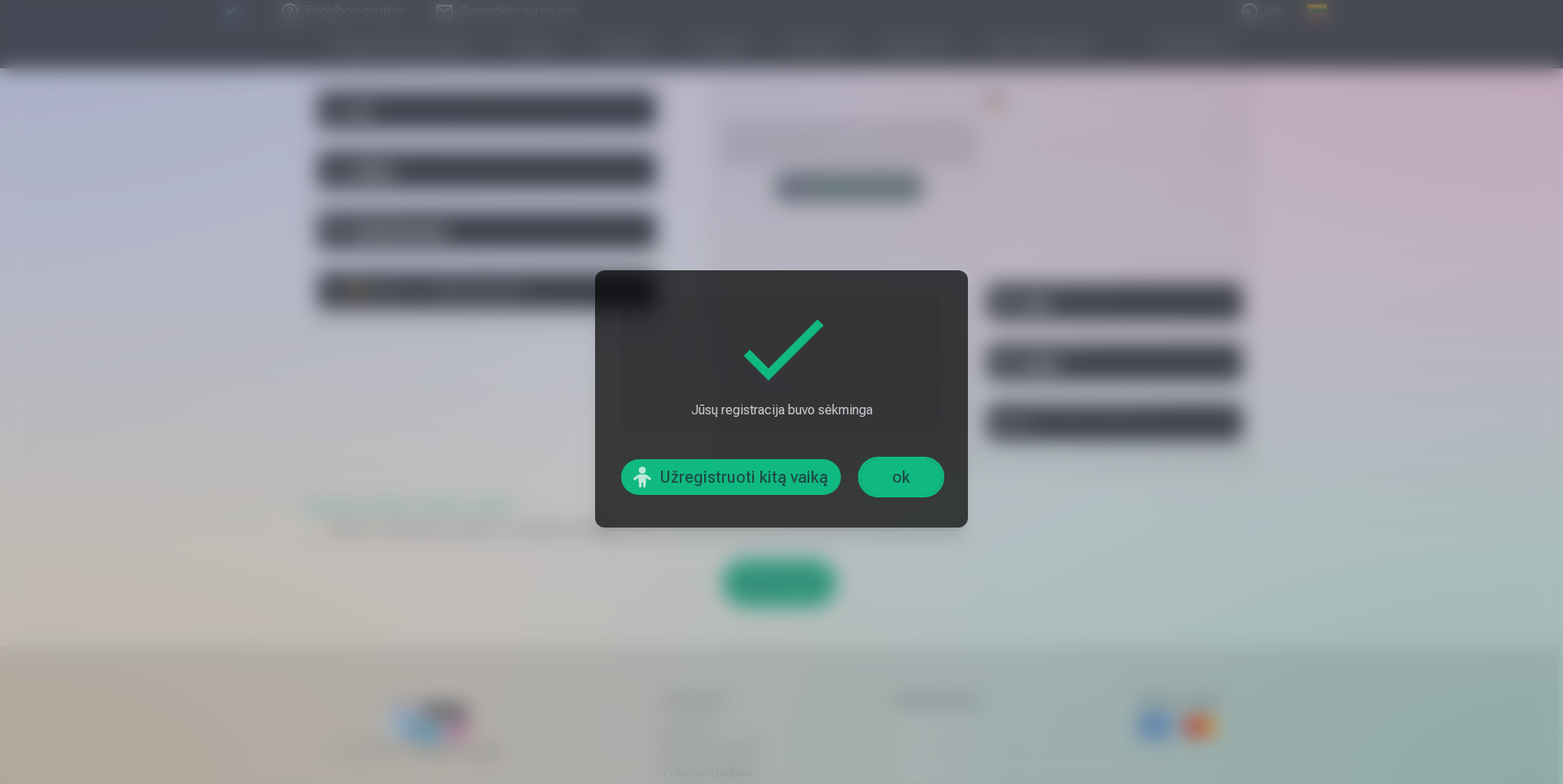
click at [907, 484] on link "ok" at bounding box center [901, 477] width 81 height 36
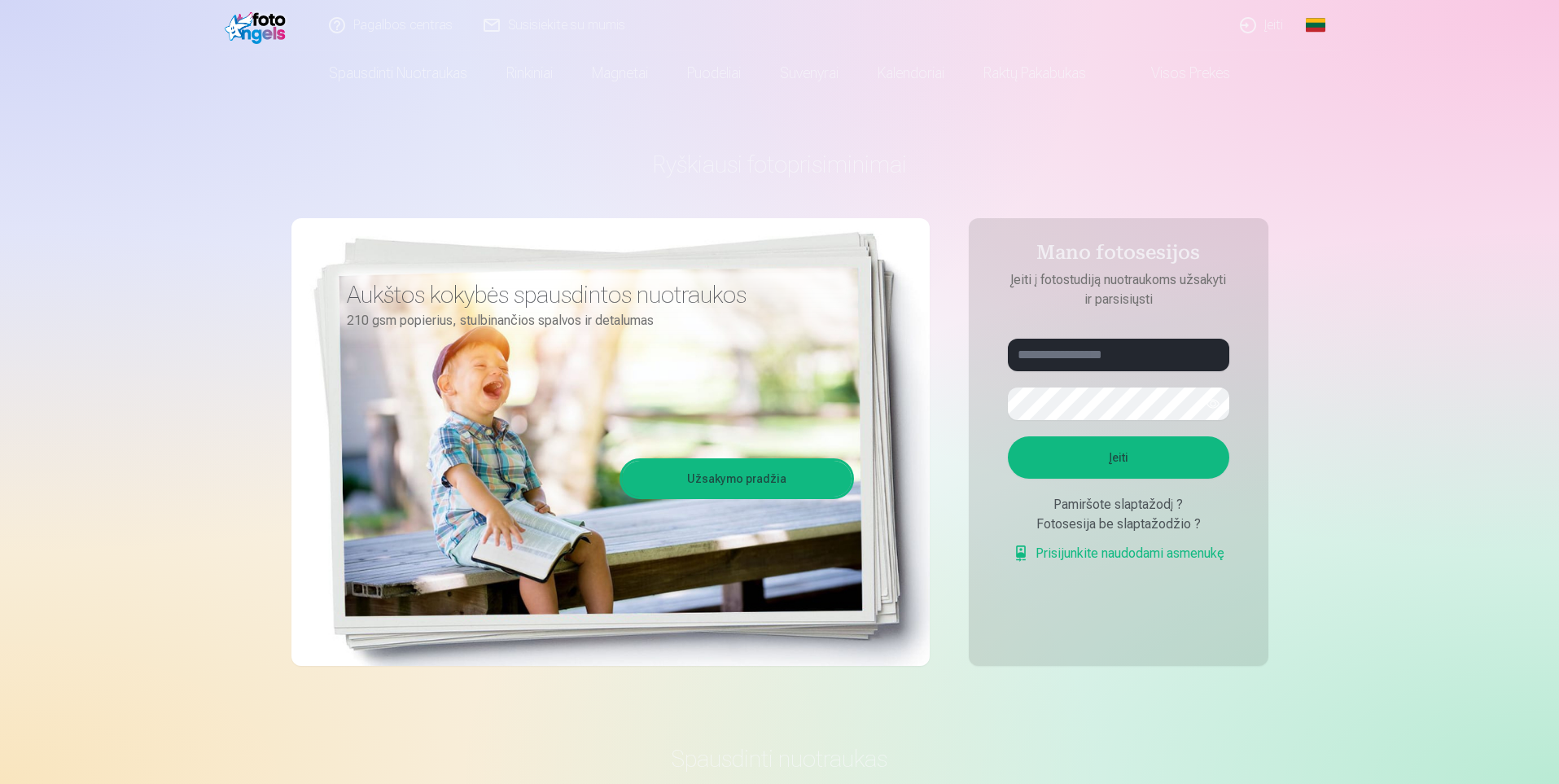
scroll to position [81, 0]
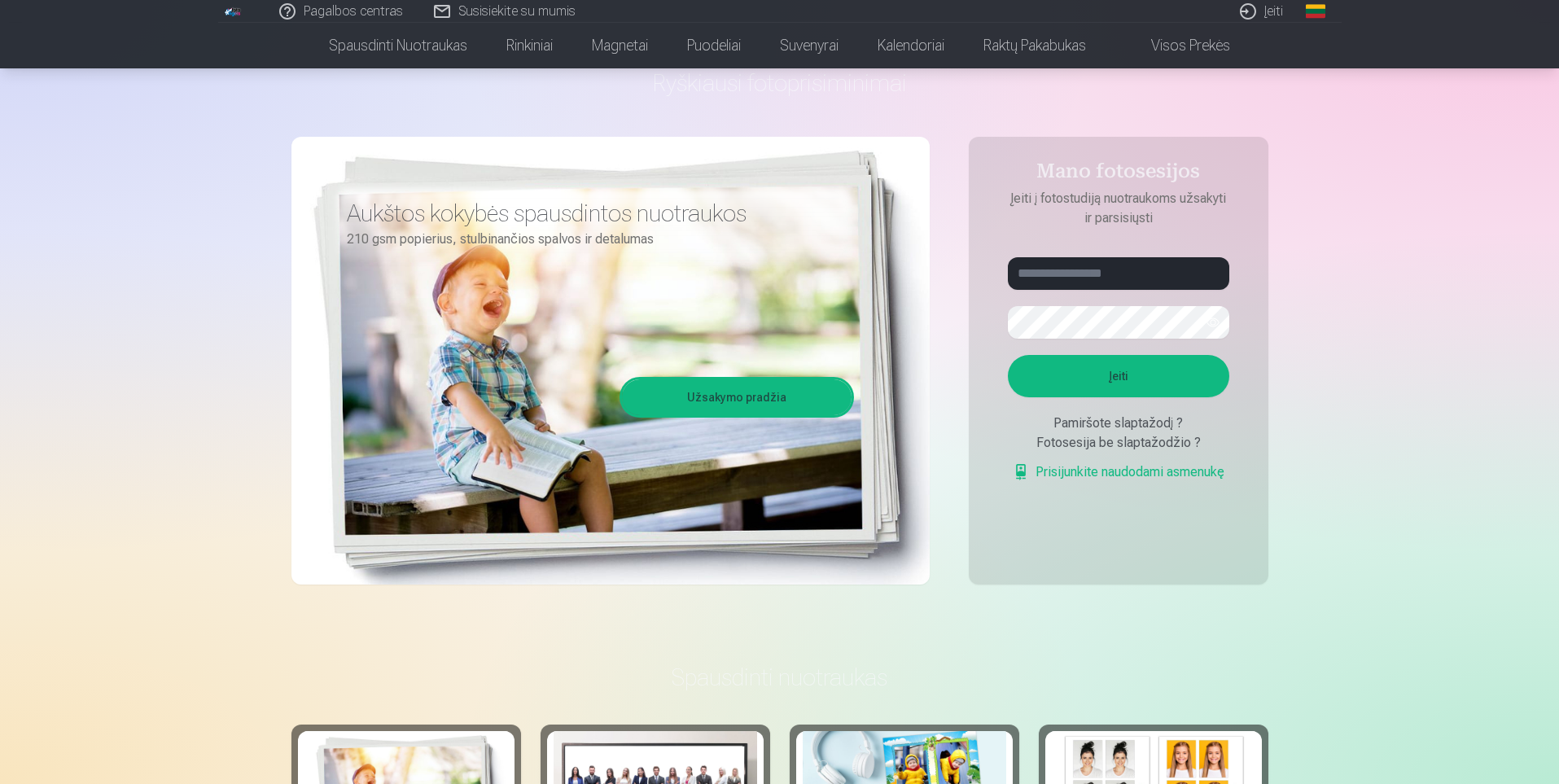
click at [718, 386] on link "Užsakymo pradžia" at bounding box center [737, 397] width 230 height 36
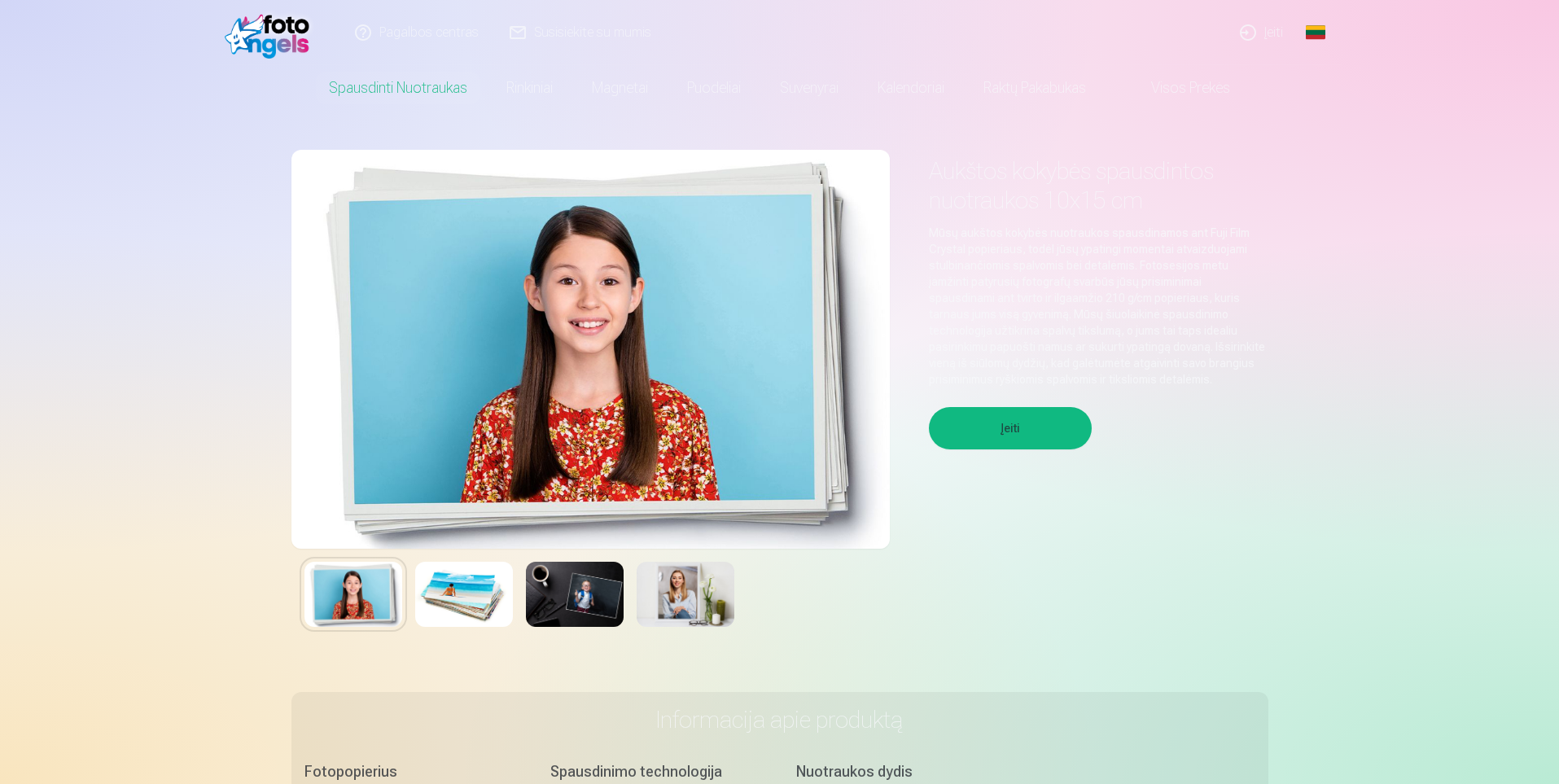
click at [467, 585] on img at bounding box center [464, 594] width 97 height 65
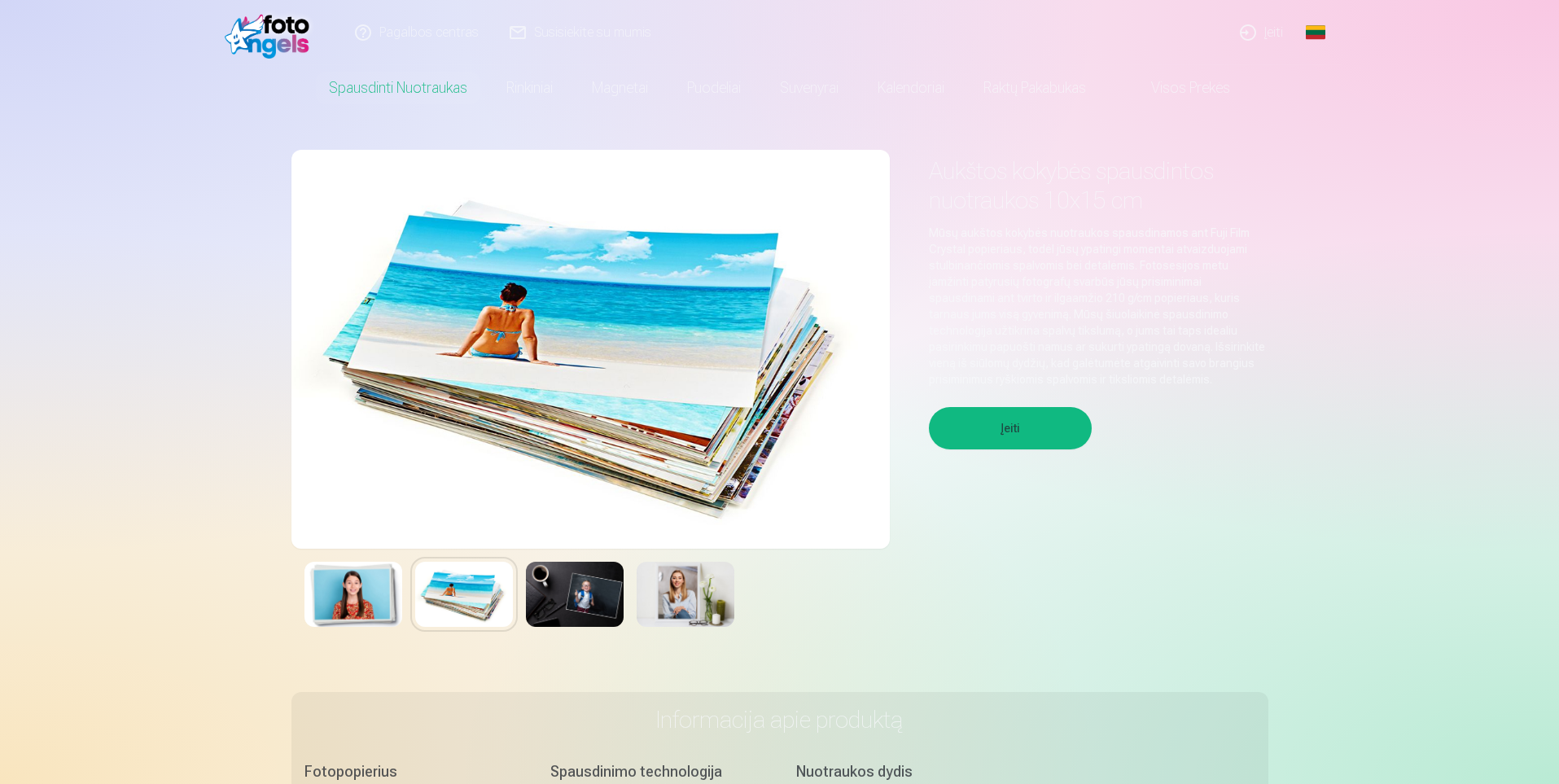
click at [303, 582] on div at bounding box center [591, 594] width 599 height 92
click at [357, 579] on img at bounding box center [353, 594] width 97 height 65
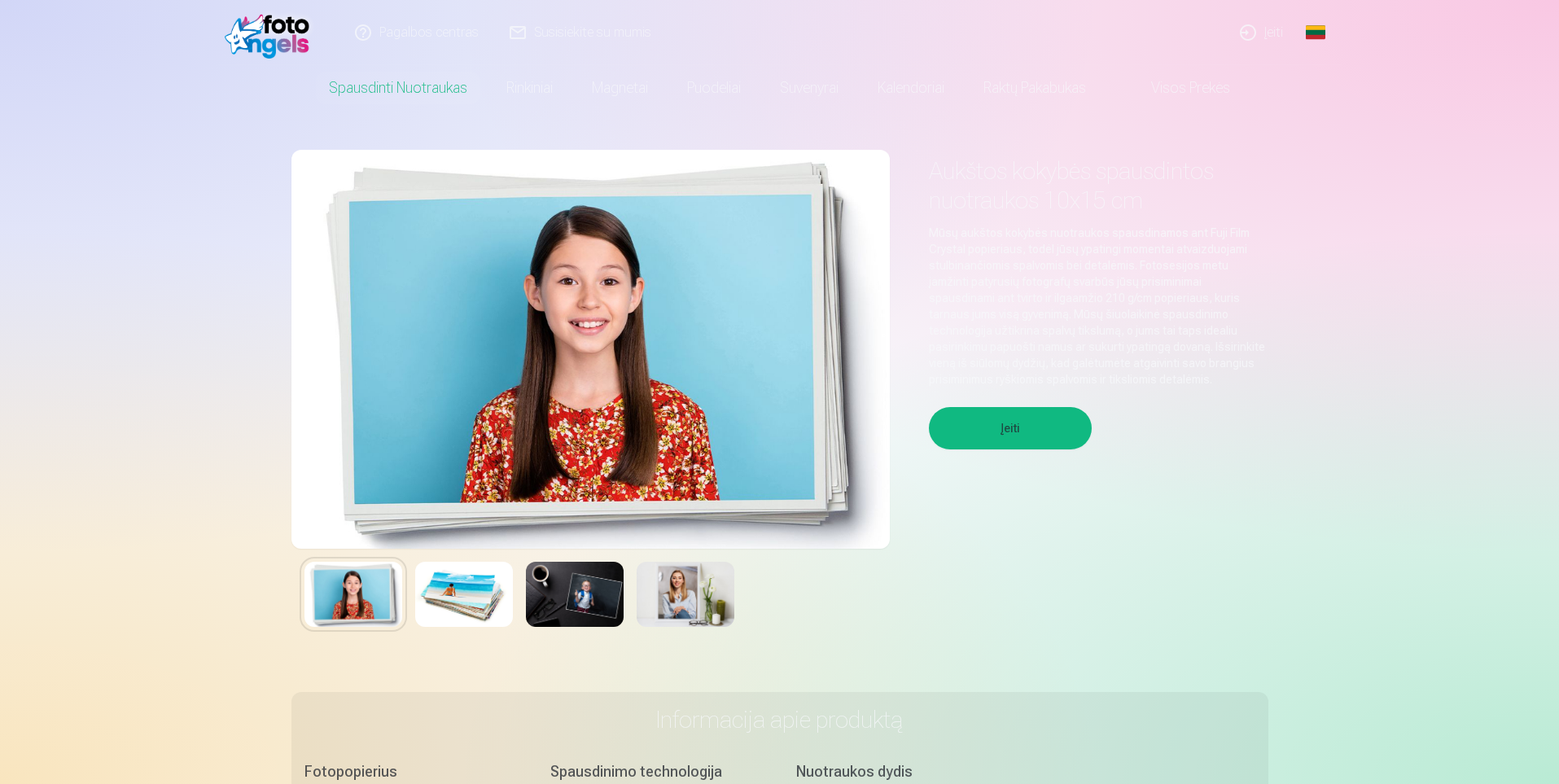
click at [1070, 424] on button "Įeiti" at bounding box center [1011, 428] width 163 height 42
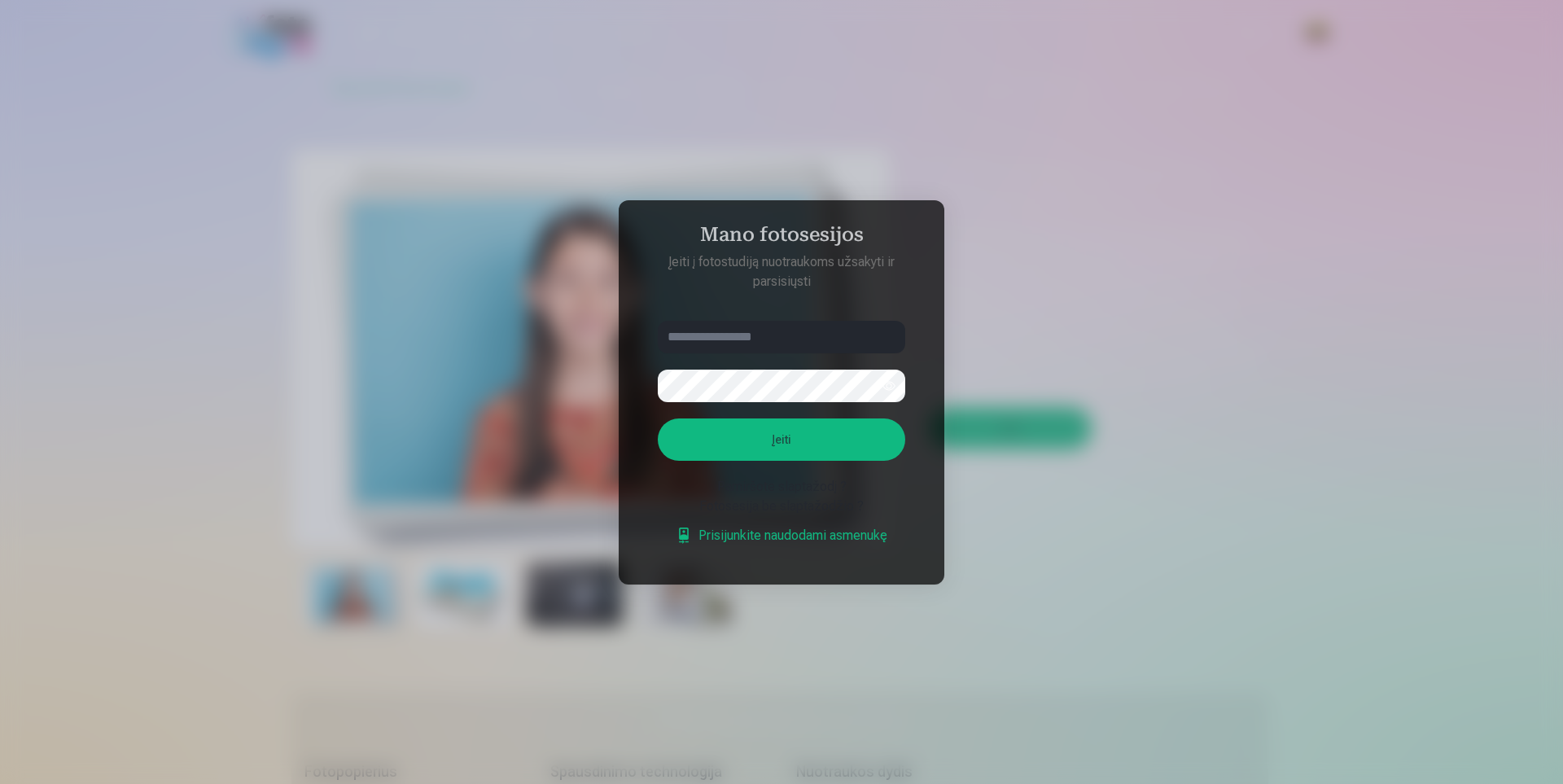
click at [565, 105] on div at bounding box center [782, 392] width 1563 height 784
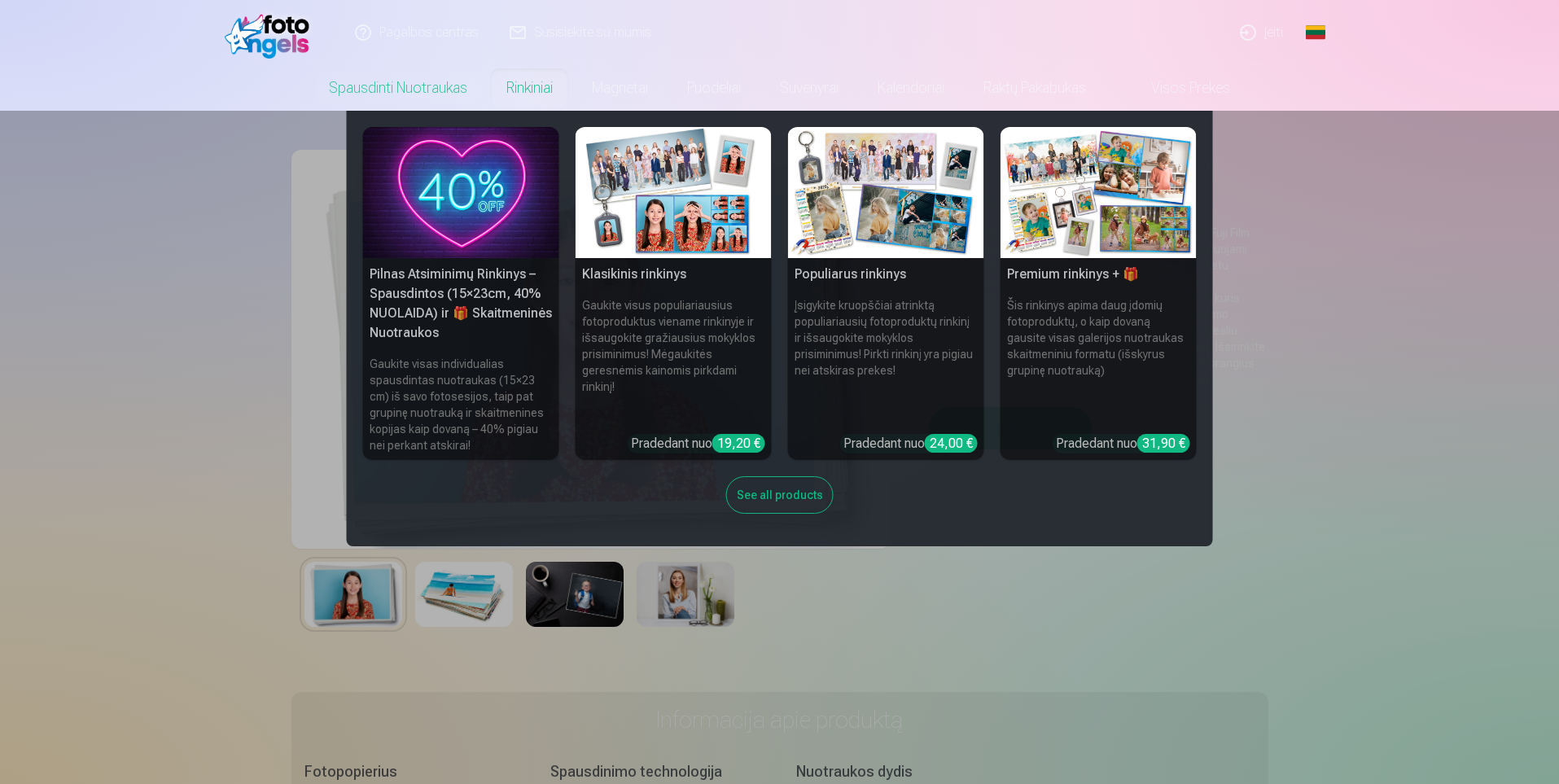
click at [1431, 344] on nav "Pilnas Atsiminimų Rinkinys – Spausdintos (15×23cm, 40% NUOLAIDA) ir 🎁 Skaitmeni…" at bounding box center [779, 329] width 1559 height 436
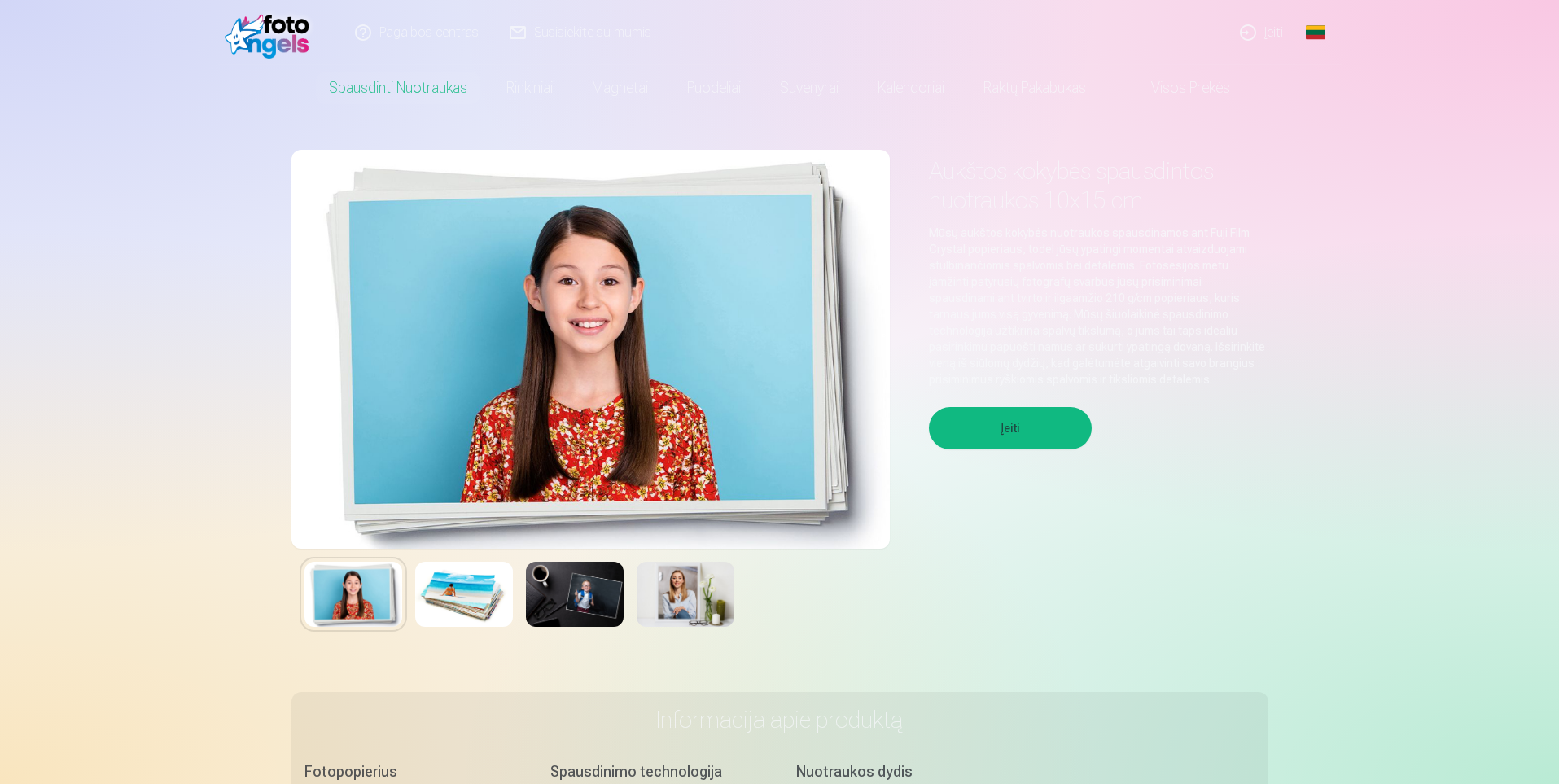
click at [988, 432] on button "Įeiti" at bounding box center [1011, 428] width 163 height 42
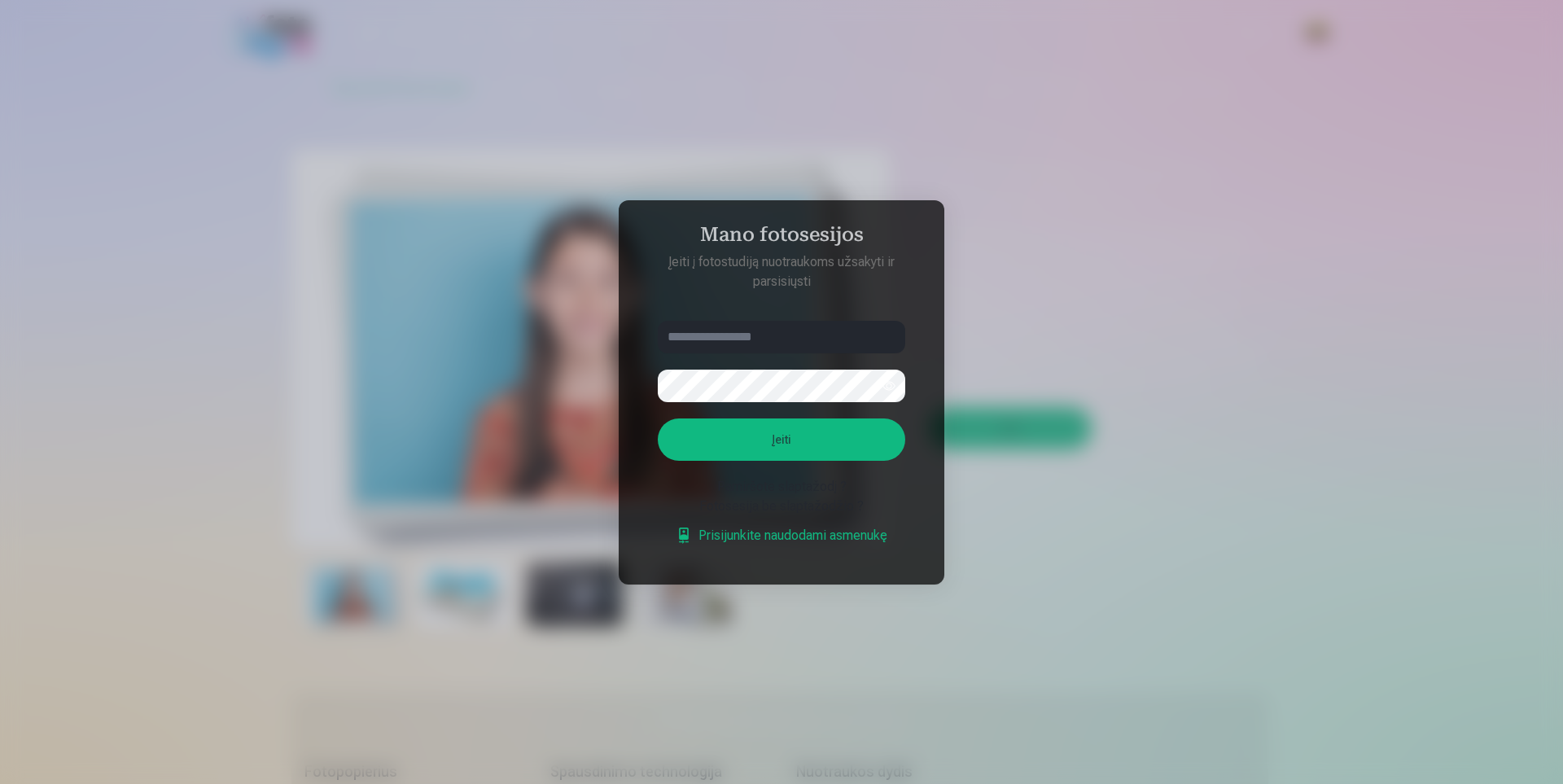
click at [511, 282] on div at bounding box center [782, 392] width 1563 height 784
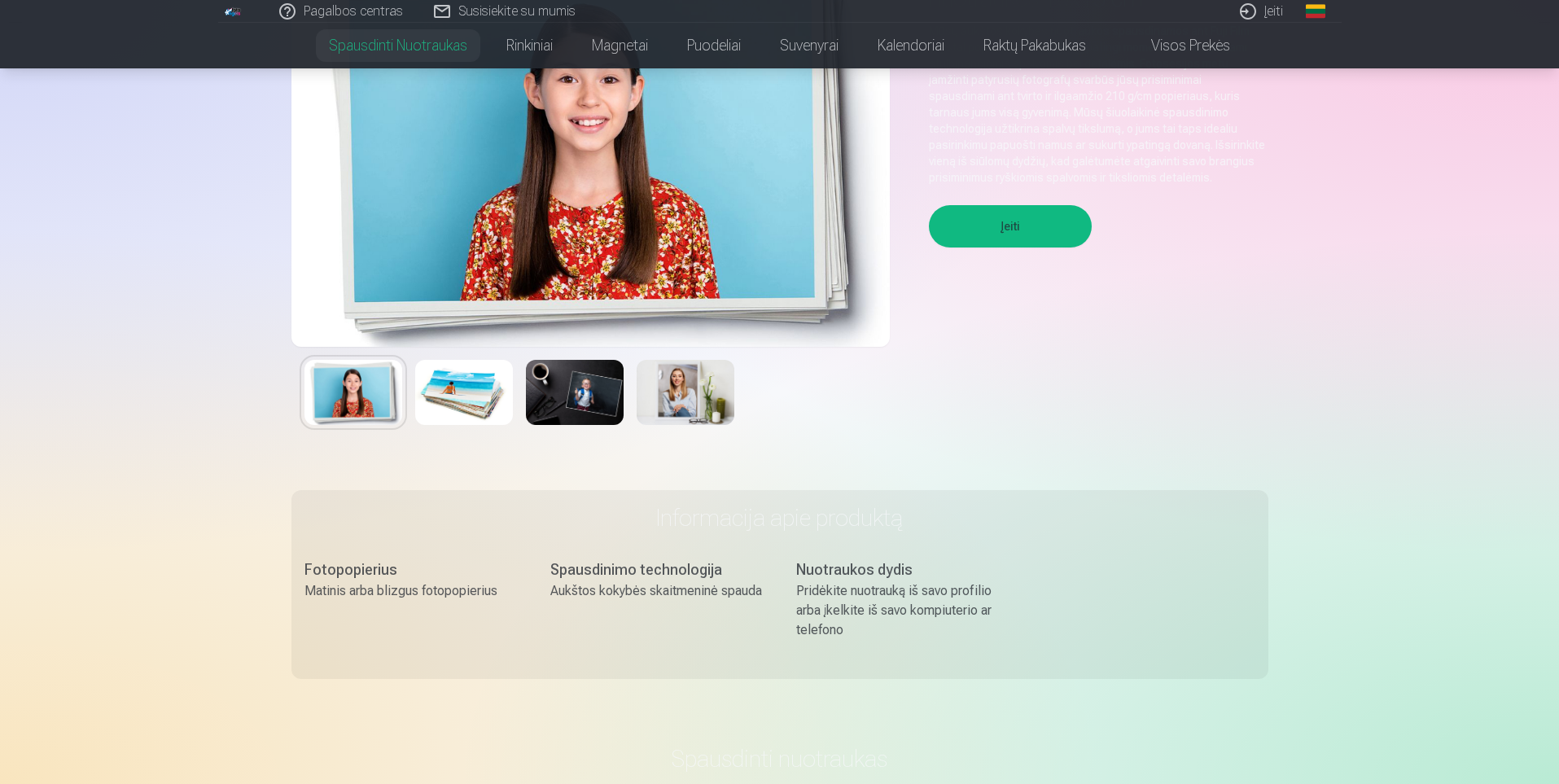
scroll to position [325, 0]
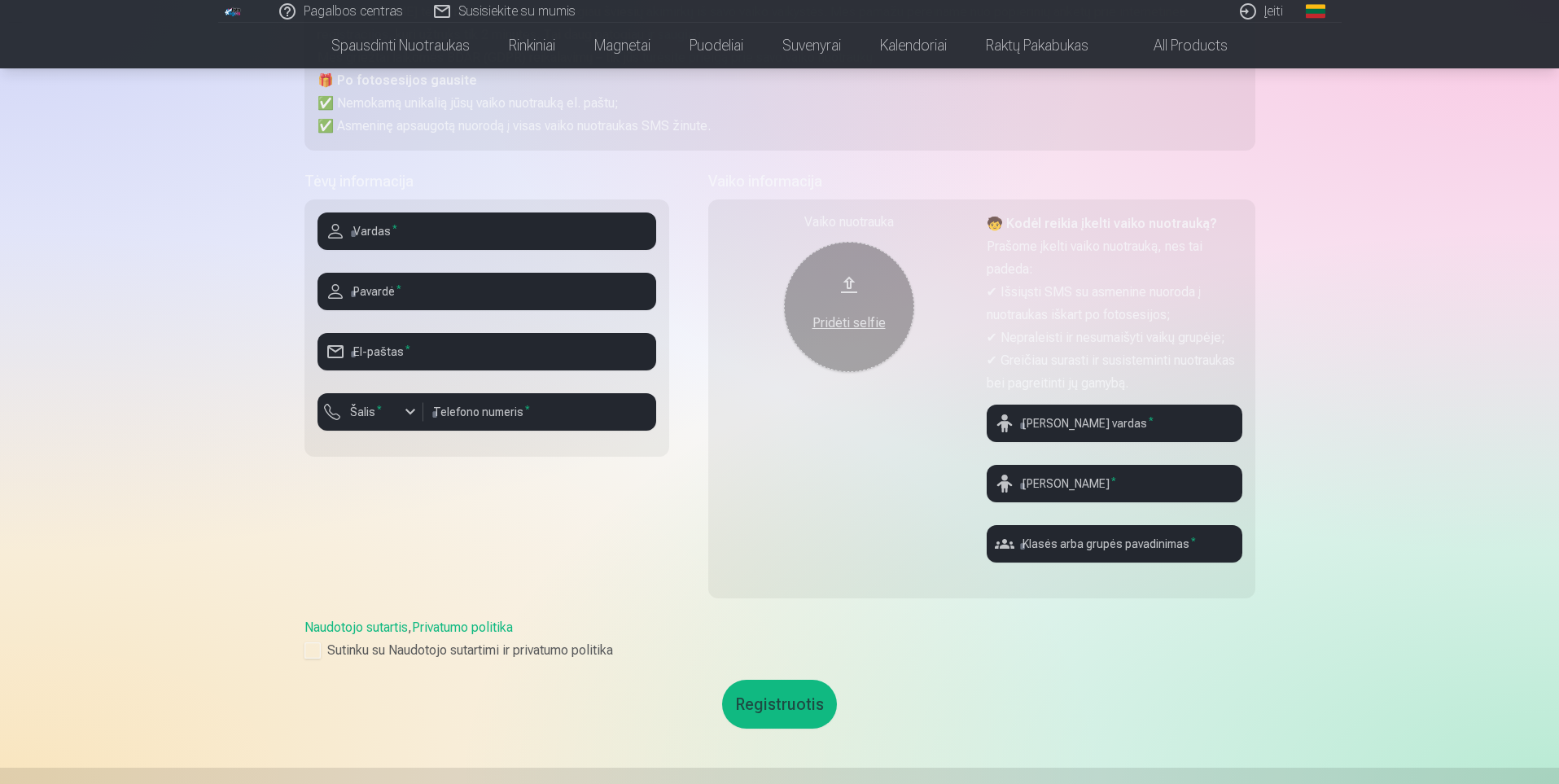
scroll to position [244, 0]
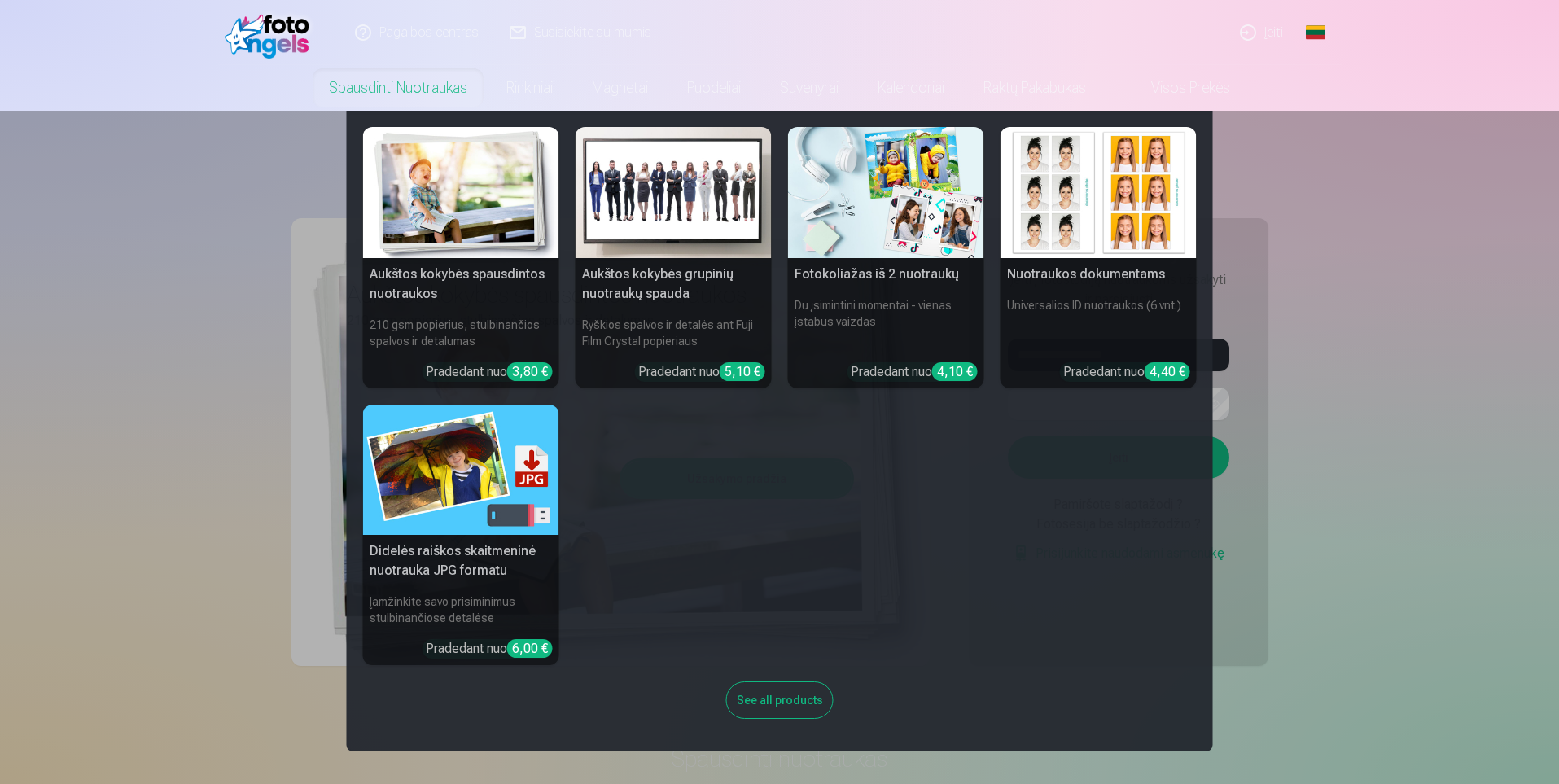
click at [423, 93] on link "Spausdinti nuotraukas" at bounding box center [398, 88] width 177 height 46
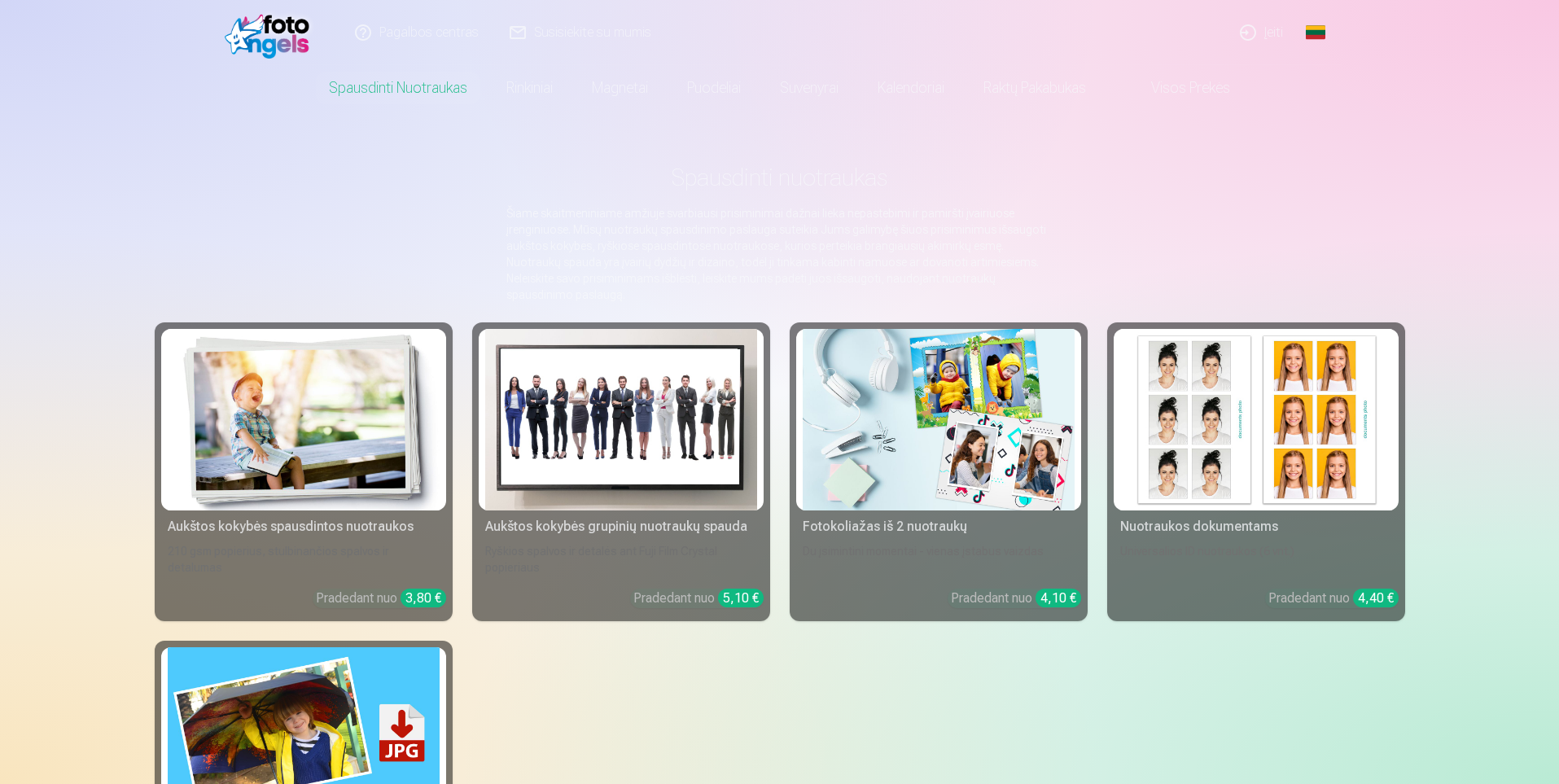
click at [308, 439] on img at bounding box center [303, 420] width 272 height 181
click at [259, 356] on img at bounding box center [303, 420] width 272 height 181
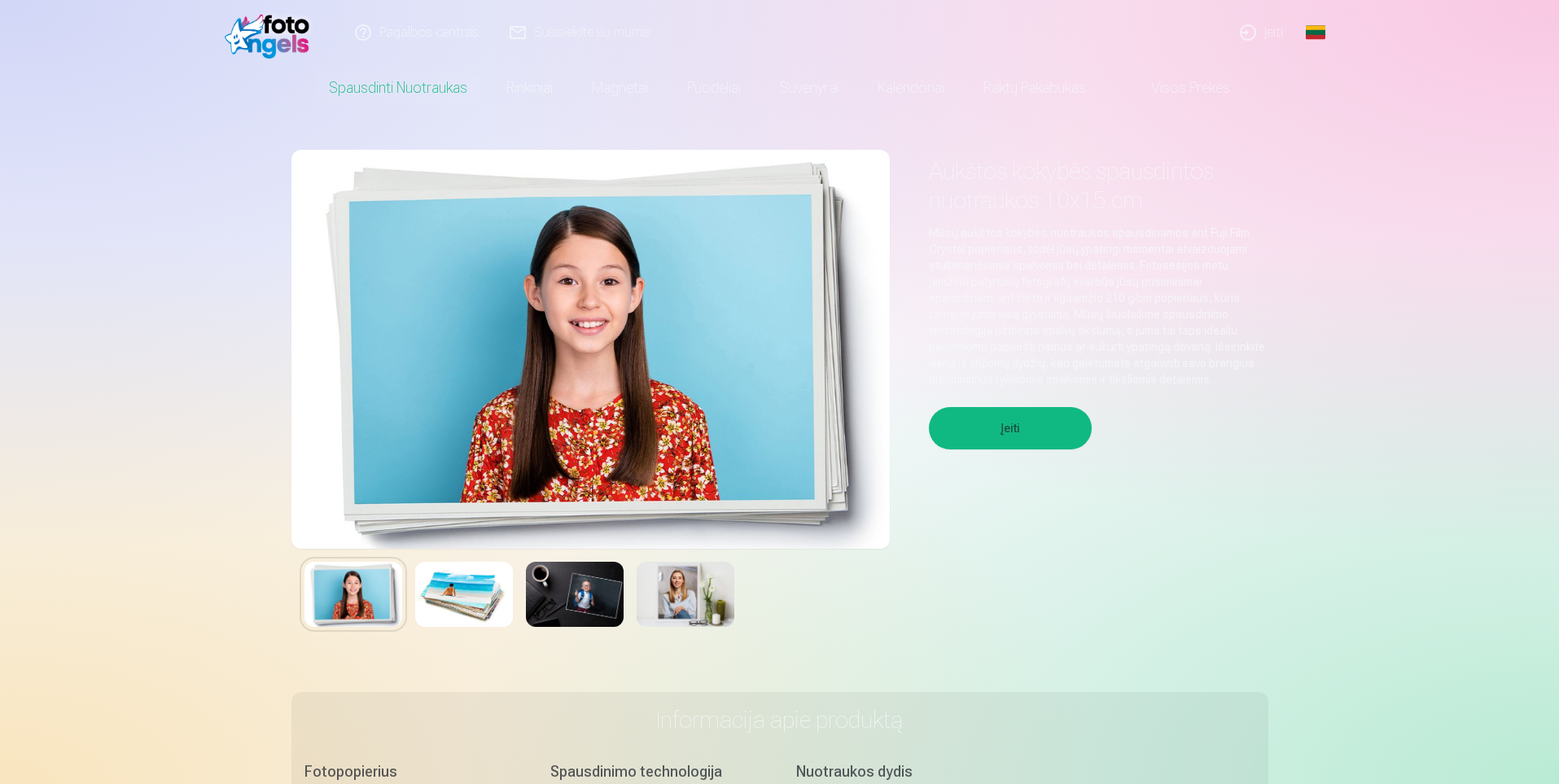
click at [425, 570] on img at bounding box center [464, 594] width 97 height 65
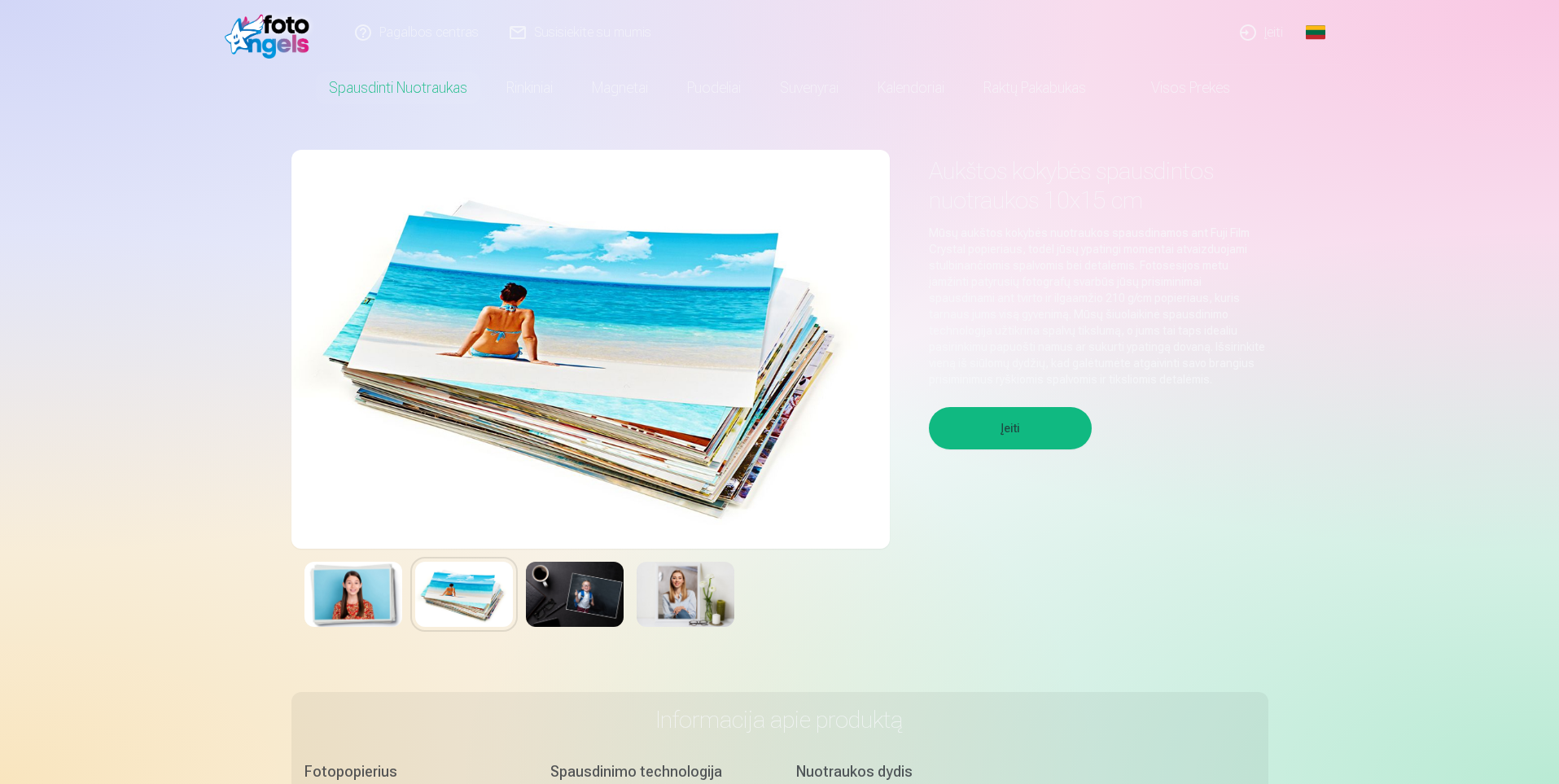
click at [665, 561] on div at bounding box center [591, 594] width 599 height 92
click at [575, 595] on img at bounding box center [574, 594] width 97 height 65
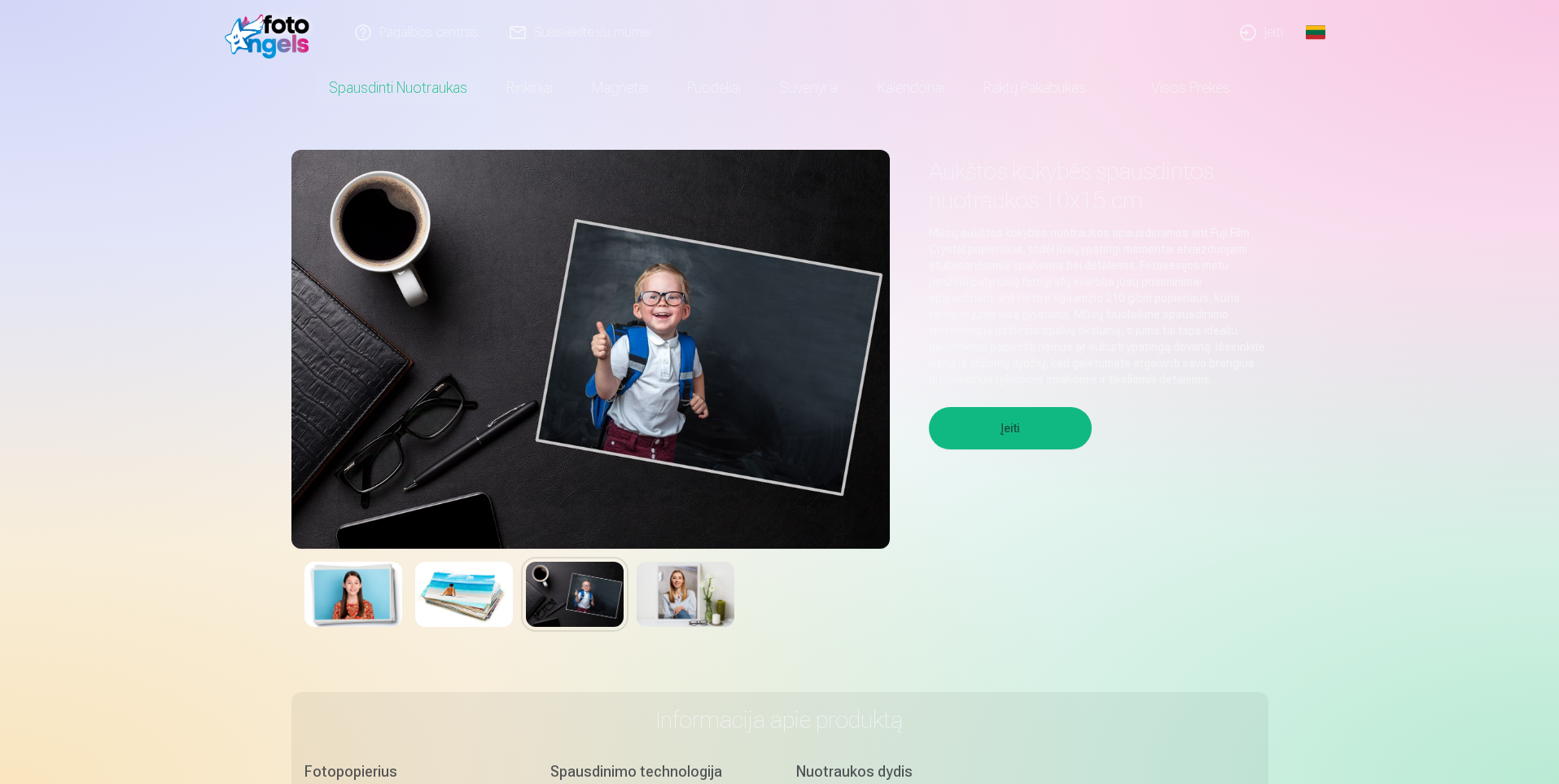
click at [405, 575] on div at bounding box center [591, 594] width 599 height 92
click at [345, 581] on img at bounding box center [353, 594] width 97 height 65
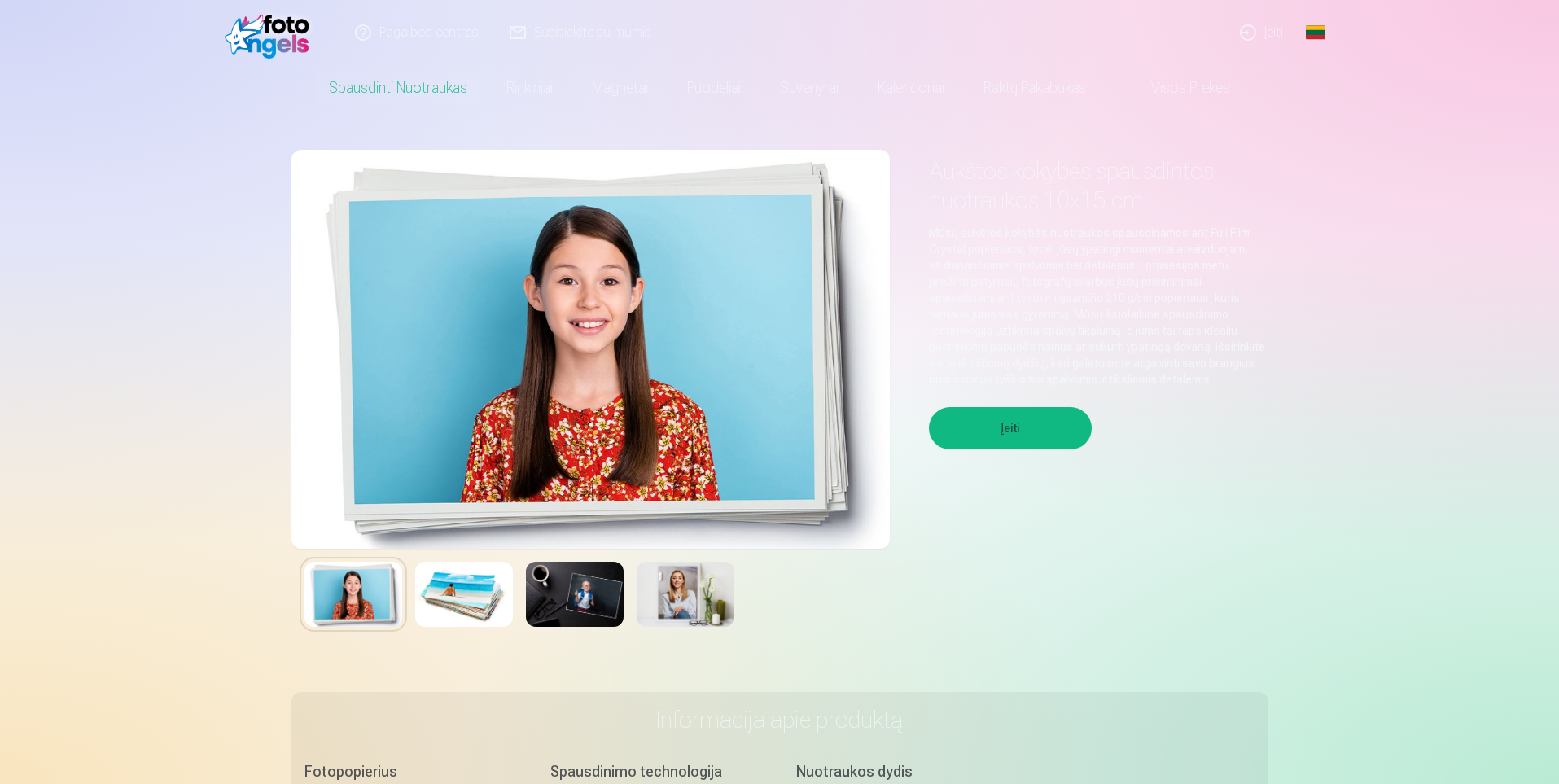
click at [992, 413] on button "Įeiti" at bounding box center [1011, 428] width 163 height 42
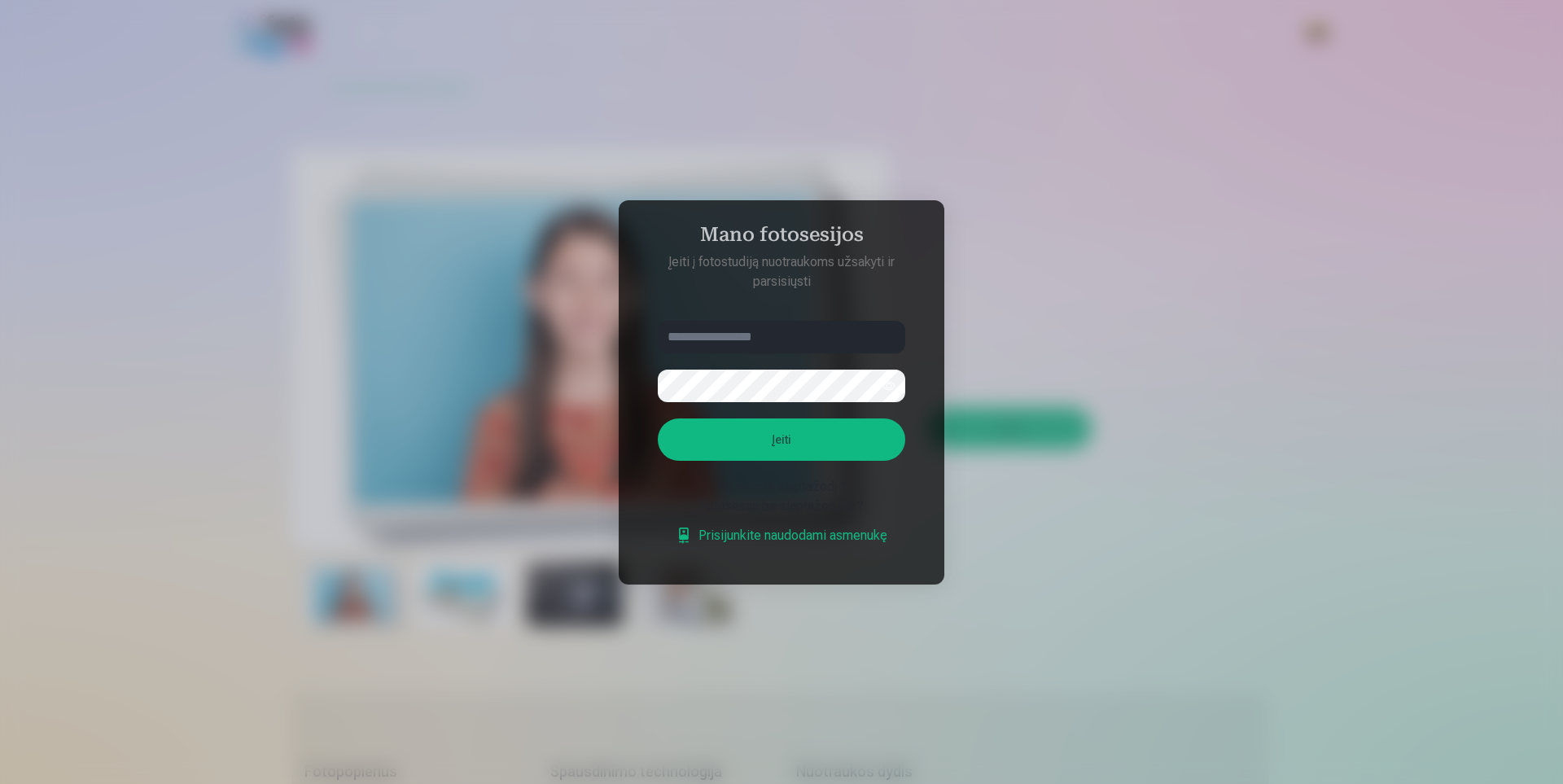
click at [1167, 540] on div at bounding box center [782, 392] width 1563 height 784
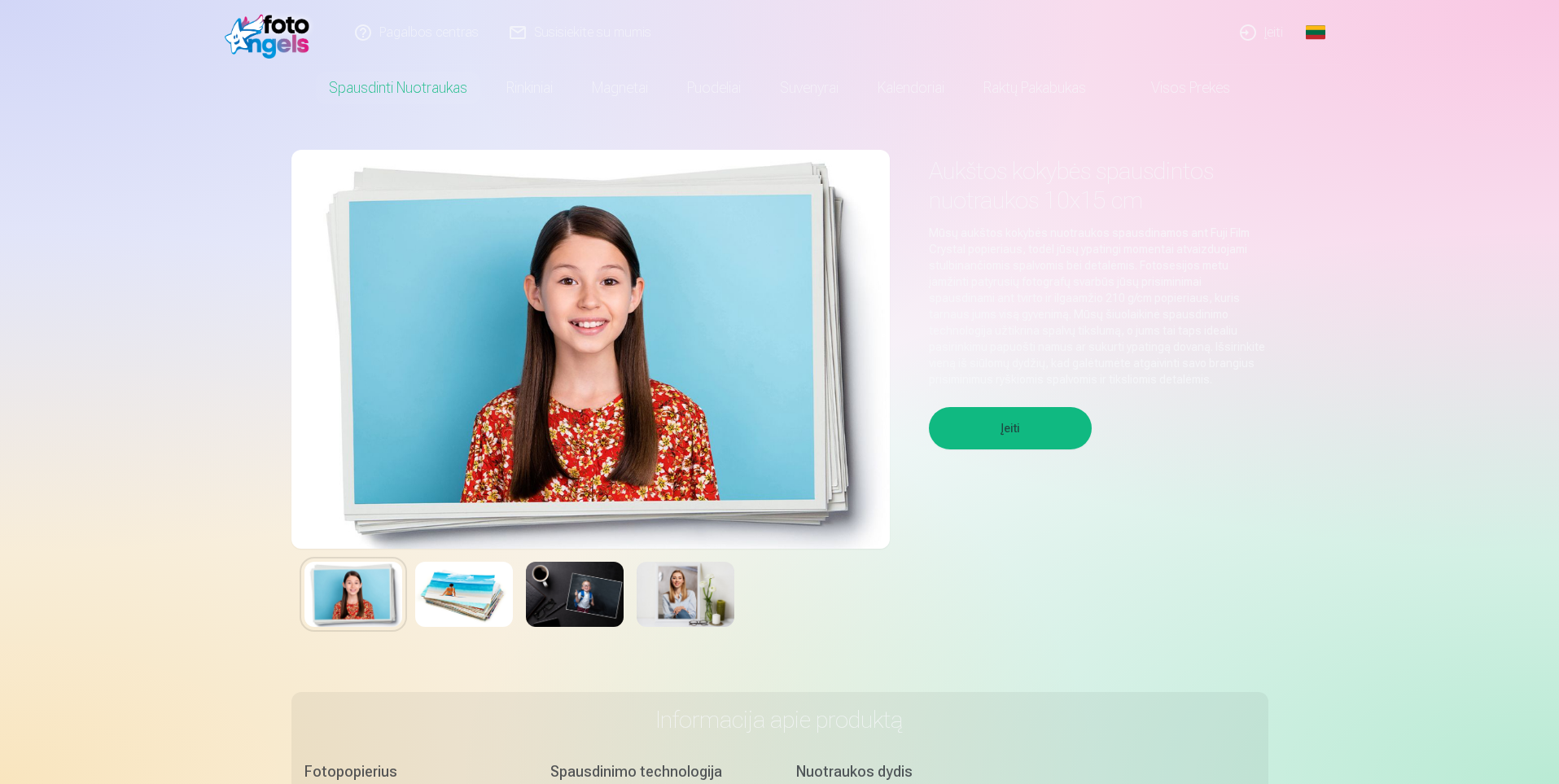
click at [1326, 33] on link "Global" at bounding box center [1316, 32] width 32 height 65
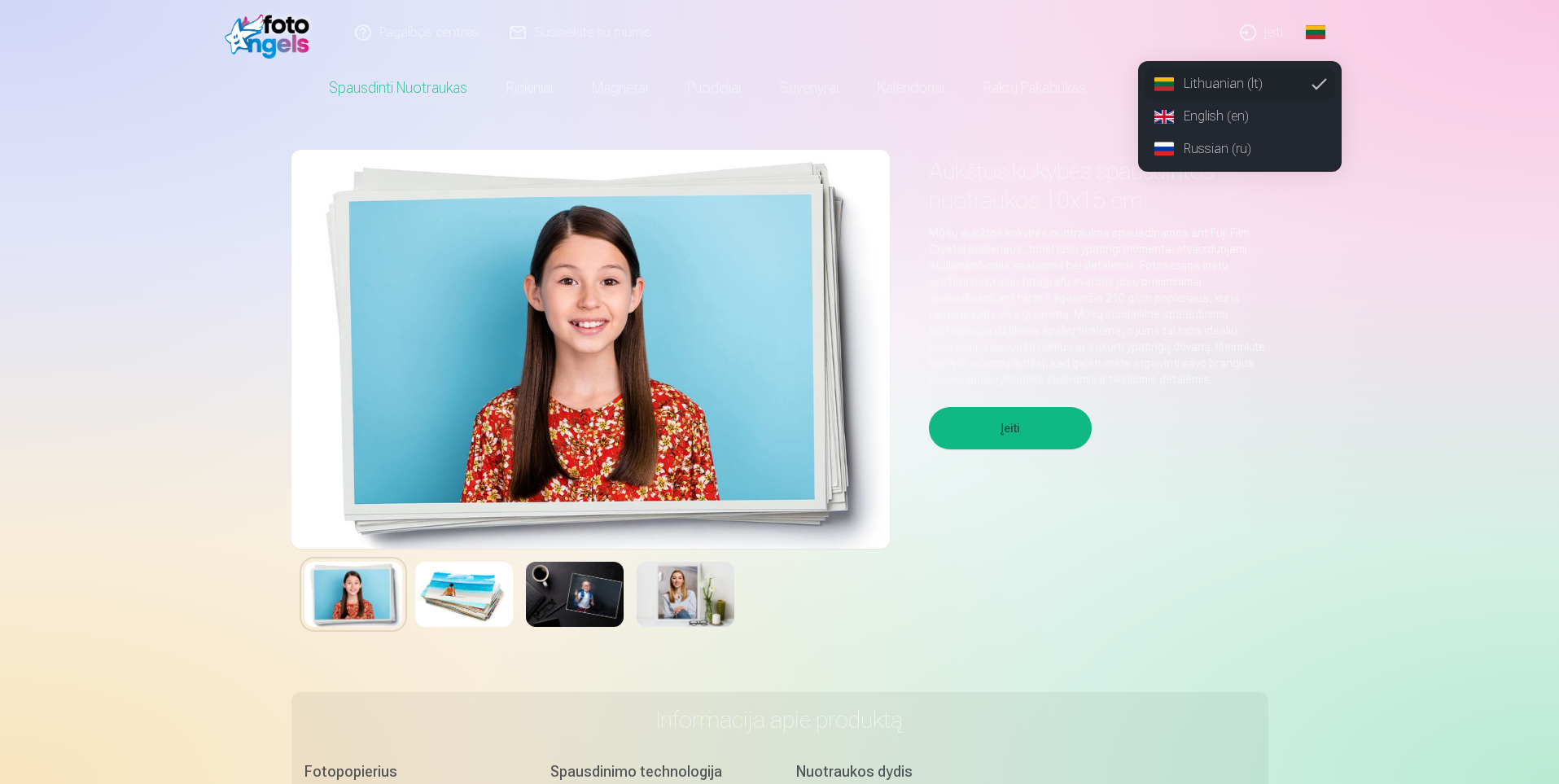
click at [1326, 33] on link "Global" at bounding box center [1316, 32] width 32 height 65
